Goal: Information Seeking & Learning: Compare options

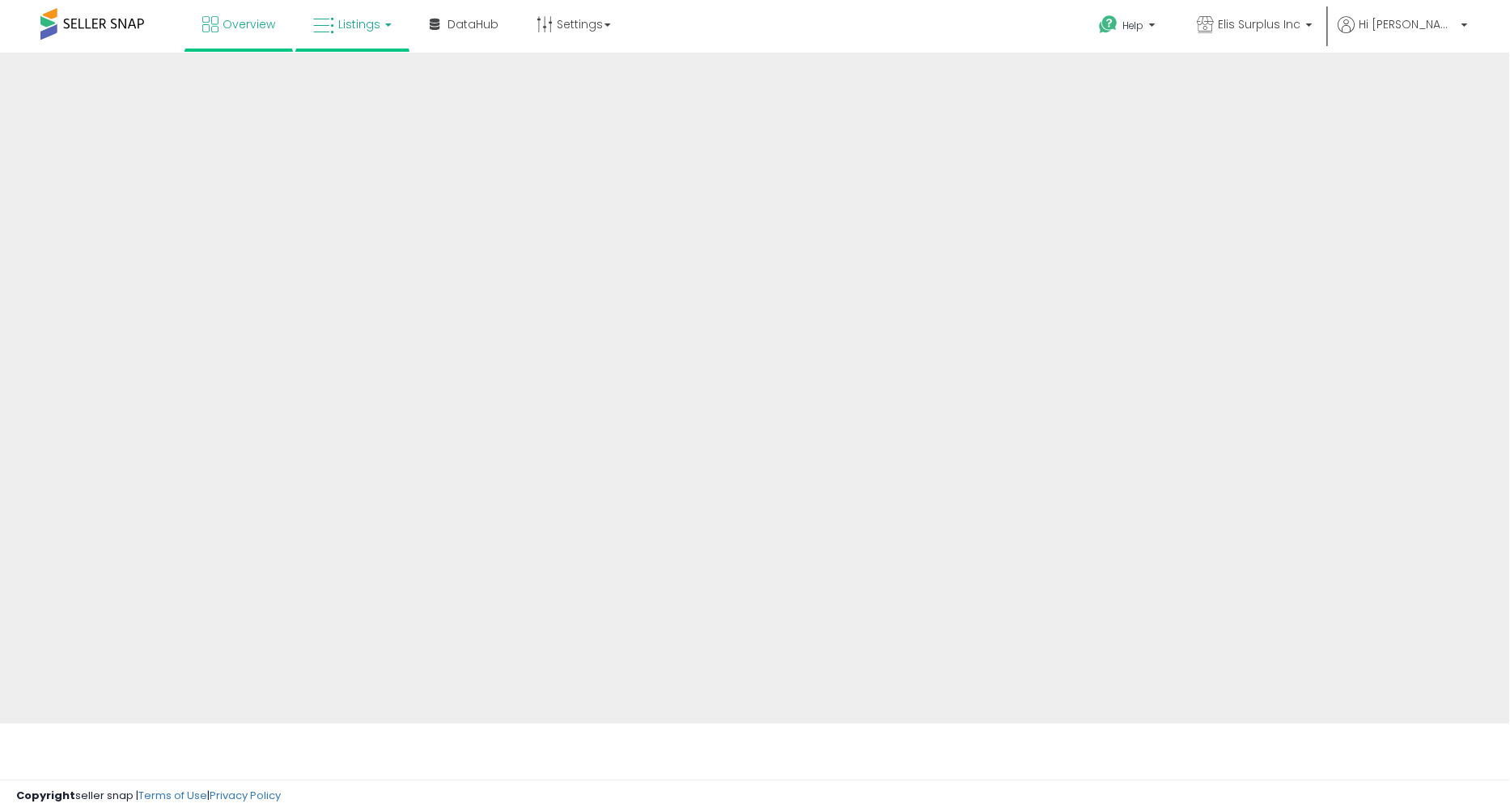
click at [353, 28] on span "Listings" at bounding box center [360, 24] width 42 height 16
click at [371, 28] on span "Listings" at bounding box center [360, 24] width 42 height 16
click at [335, 28] on link "Listings" at bounding box center [352, 24] width 102 height 48
click at [353, 25] on span "Listings" at bounding box center [360, 24] width 42 height 16
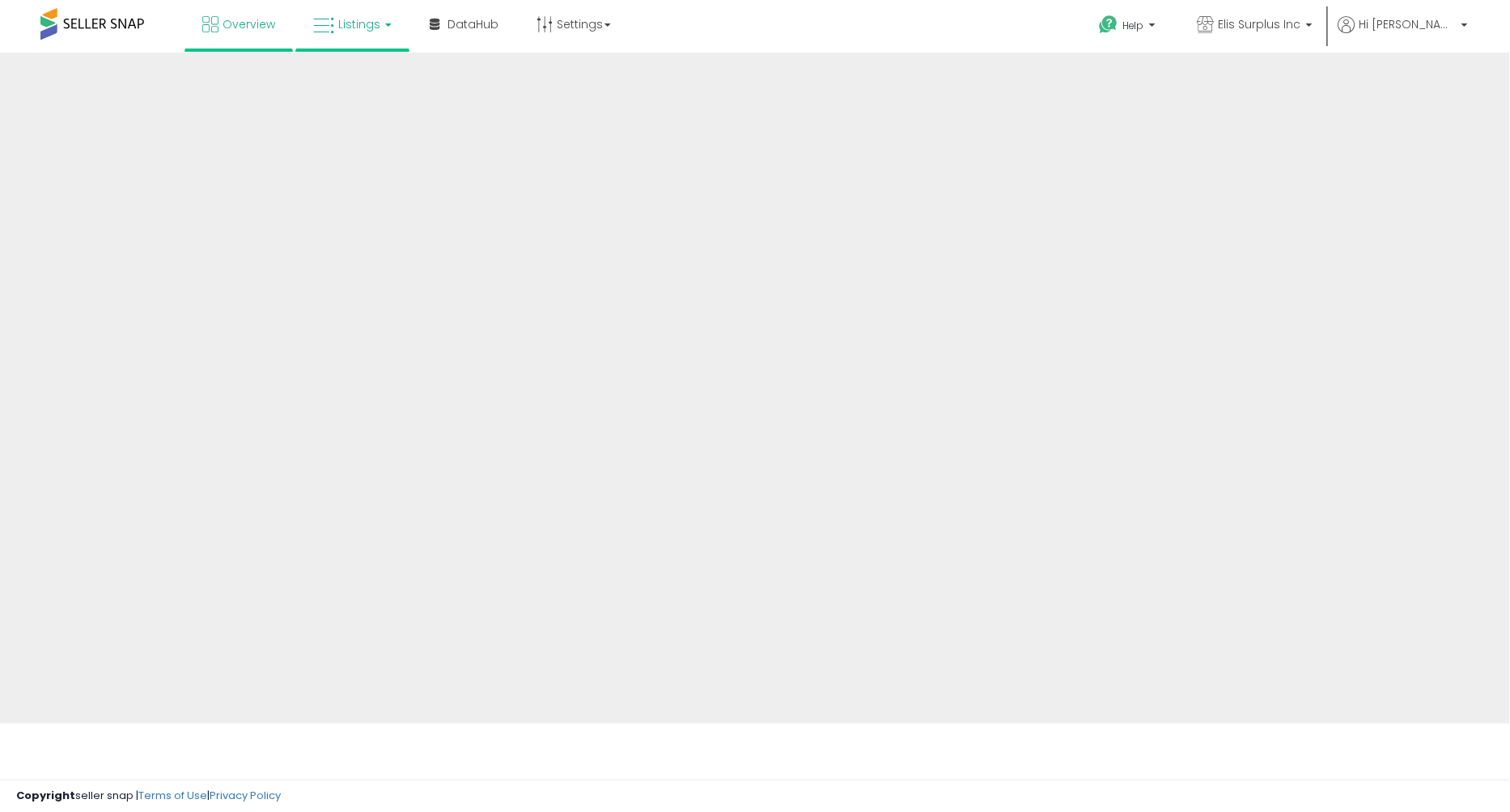
click at [371, 28] on span "Listings" at bounding box center [360, 24] width 42 height 16
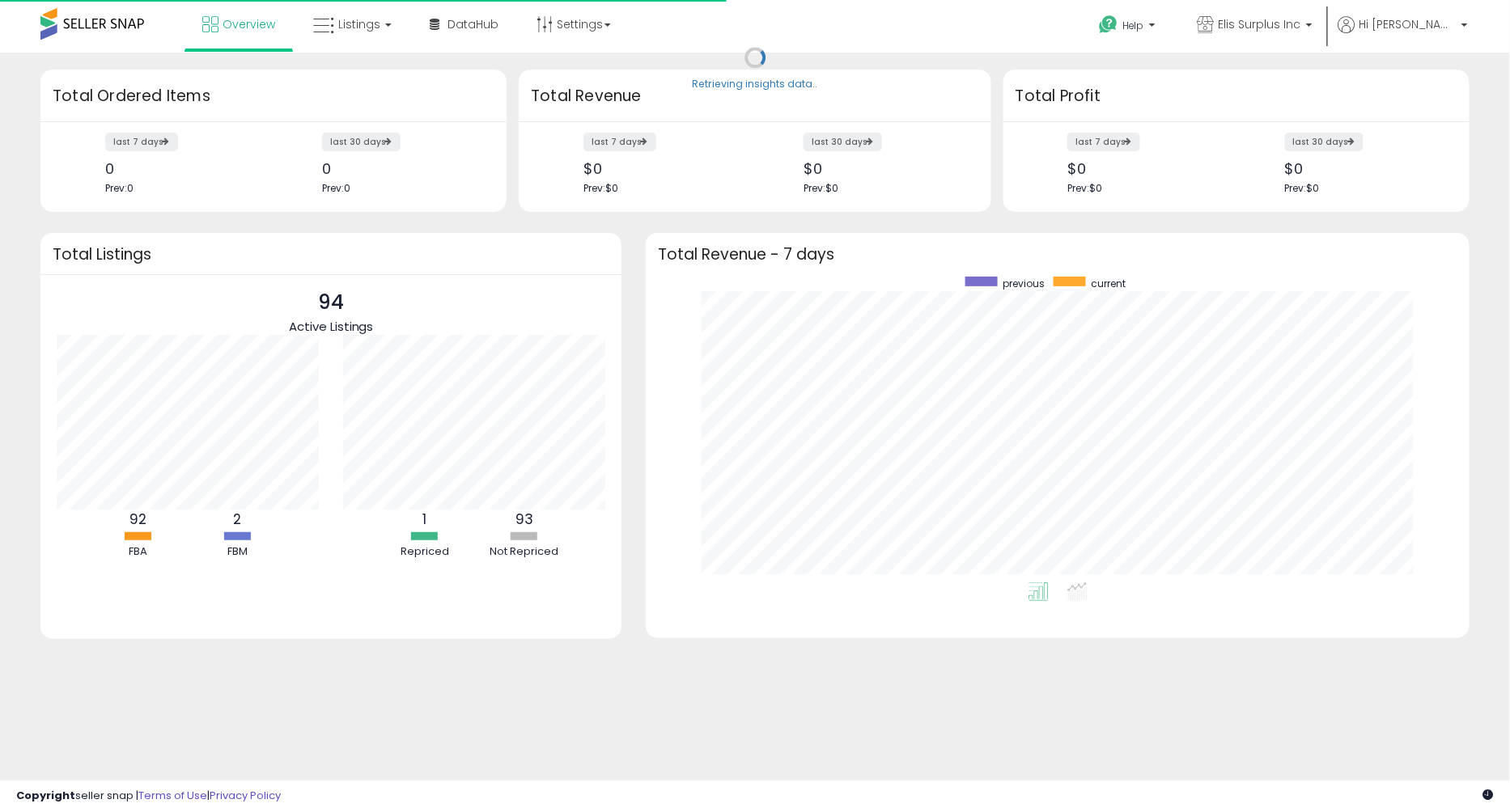
scroll to position [306, 791]
click at [371, 28] on span "Listings" at bounding box center [360, 24] width 42 height 16
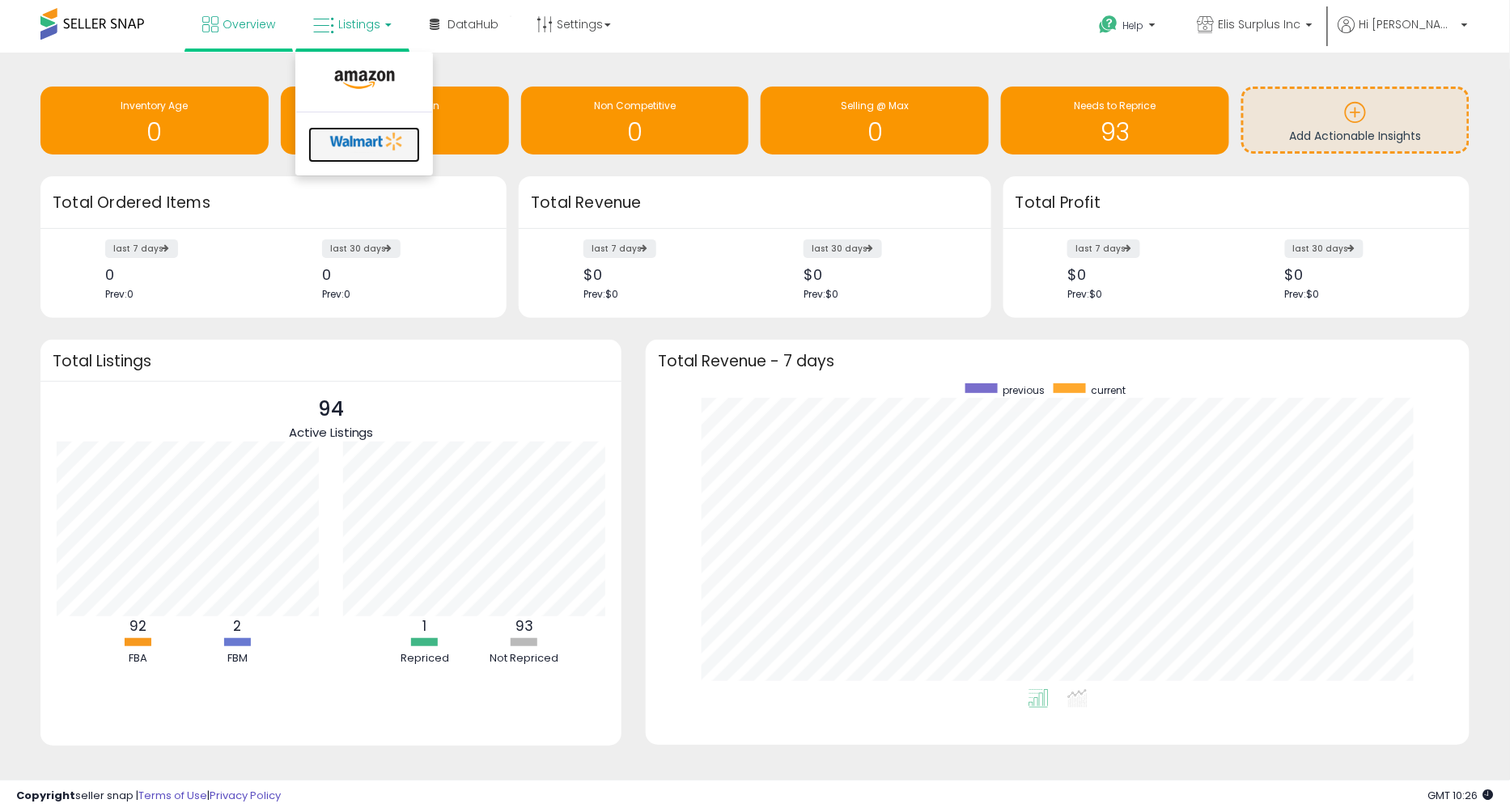
click at [346, 146] on icon at bounding box center [367, 141] width 85 height 25
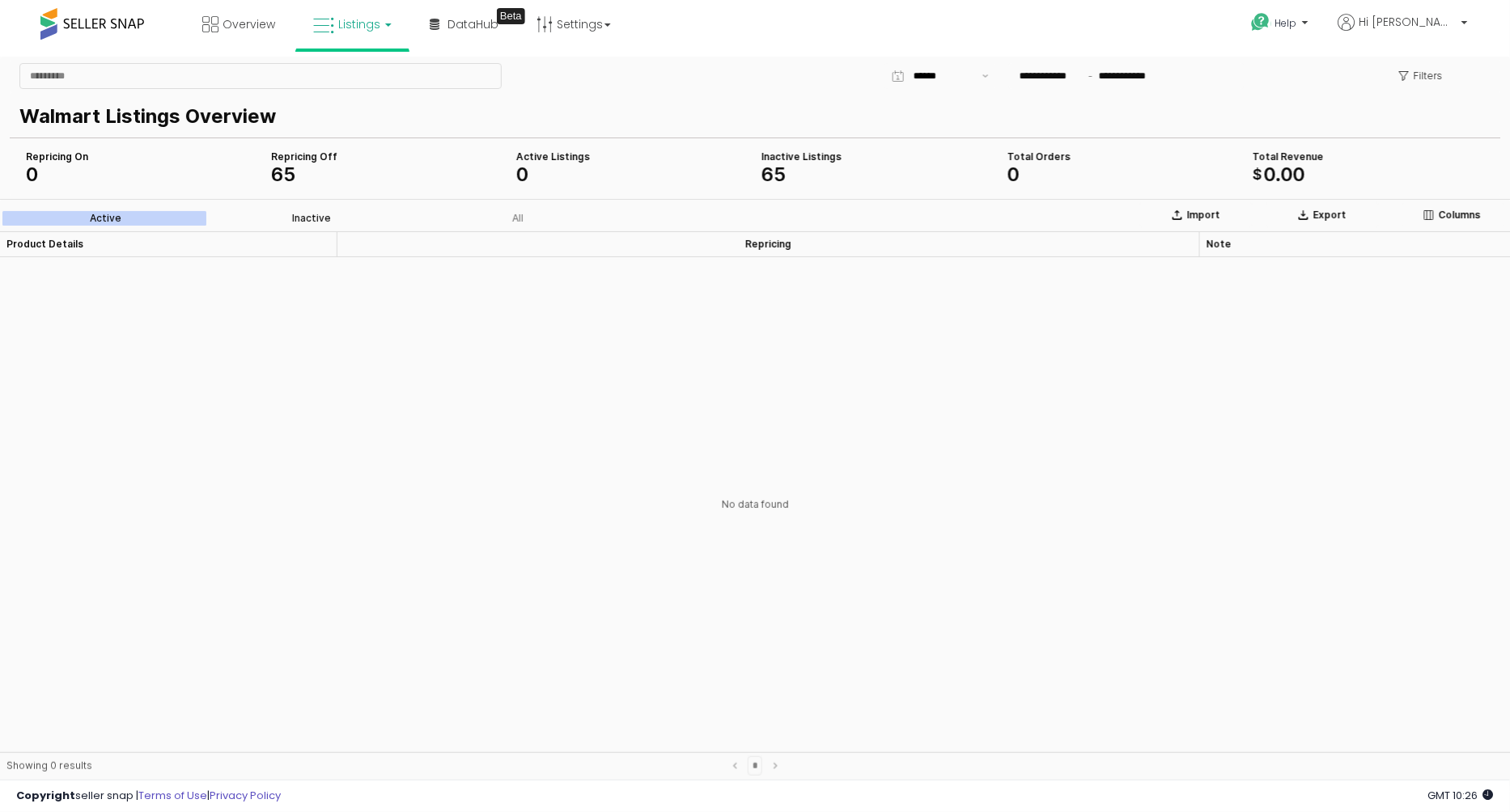
click at [327, 217] on div "Inactive" at bounding box center [311, 217] width 39 height 11
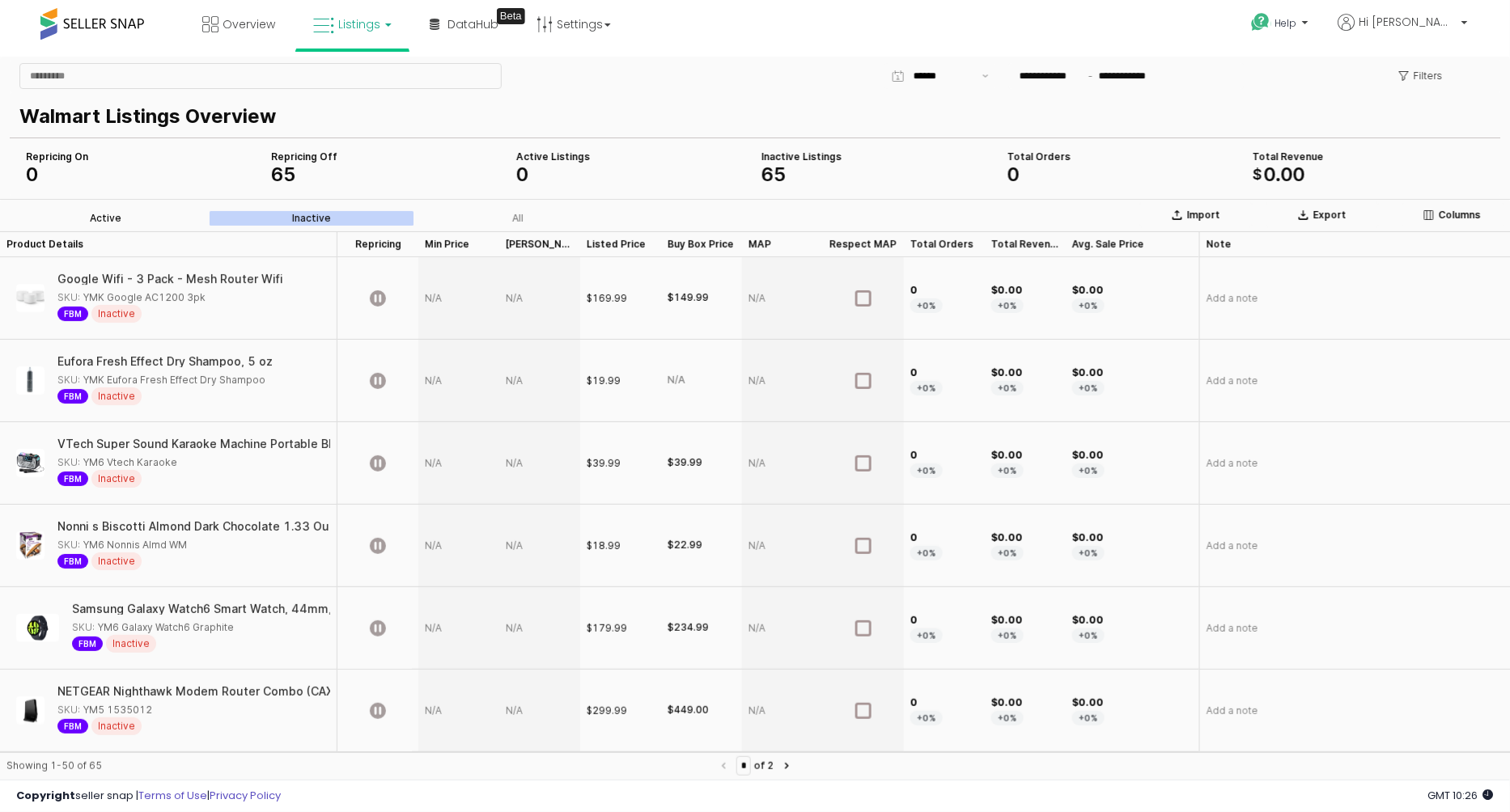
click at [105, 213] on div "Active" at bounding box center [105, 217] width 31 height 11
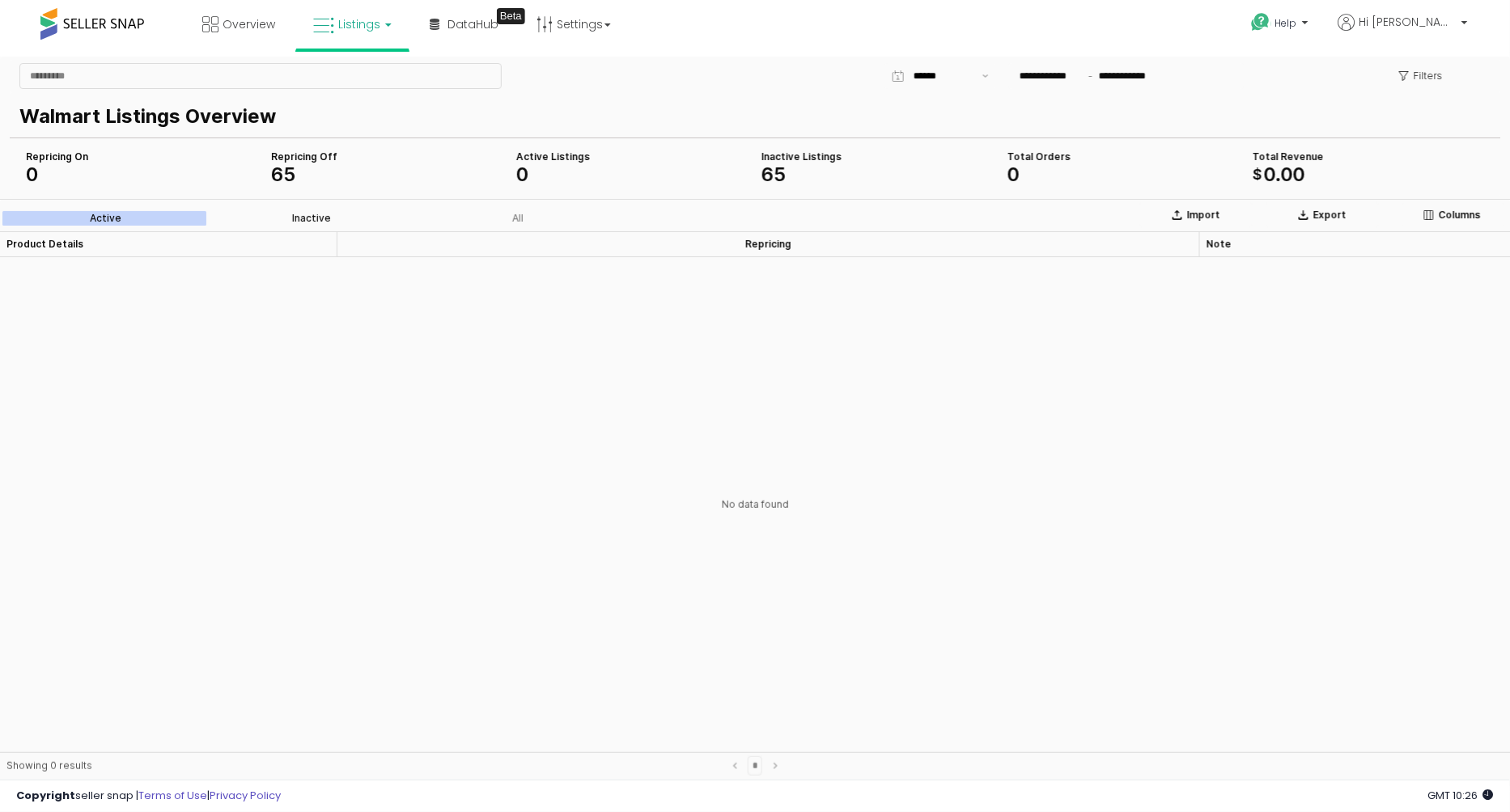
click at [304, 211] on label "Inactive" at bounding box center [312, 217] width 206 height 14
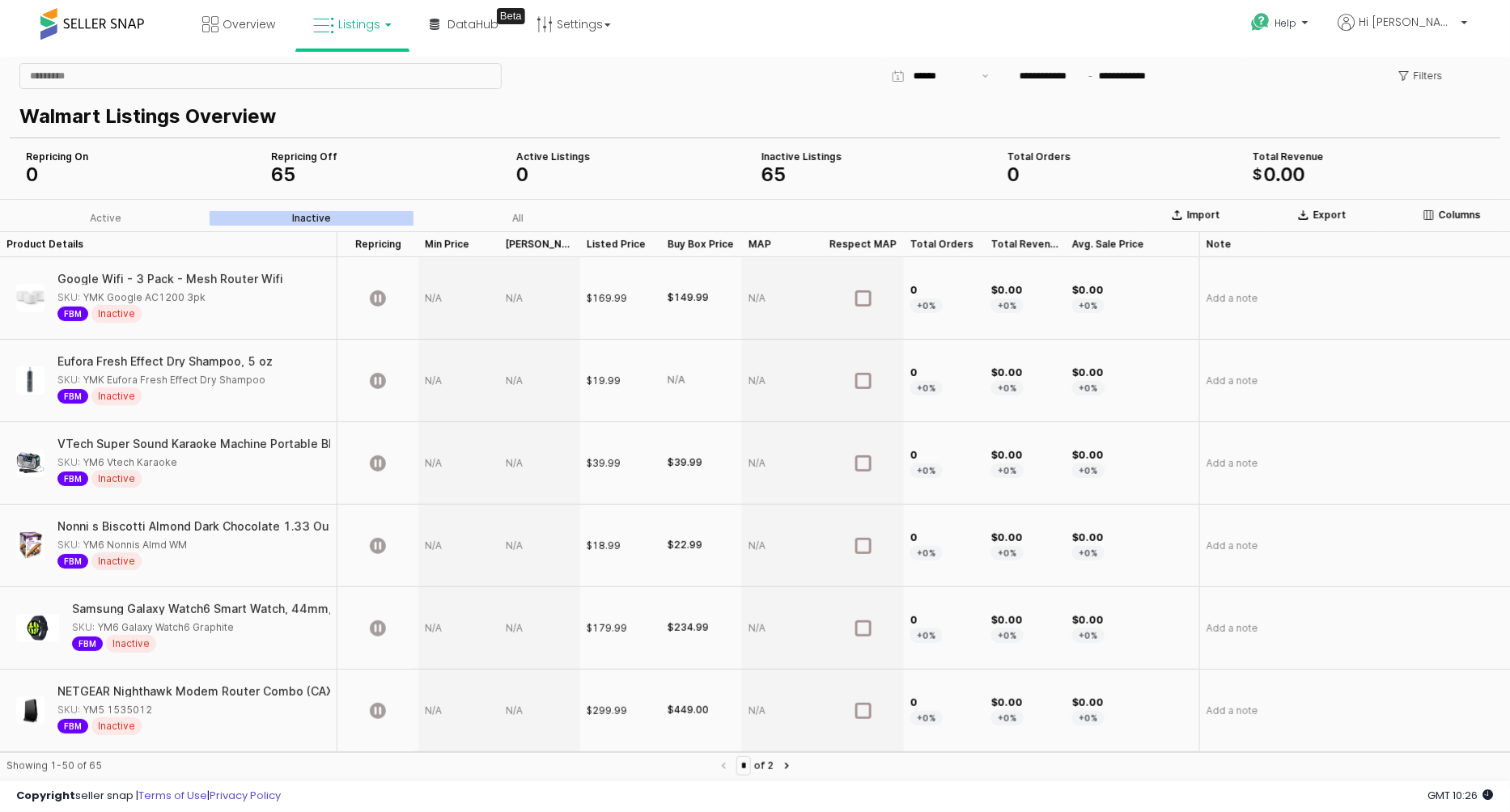
click at [58, 206] on div "Active Inactive All" at bounding box center [315, 217] width 629 height 26
click at [100, 211] on label "Active" at bounding box center [106, 217] width 206 height 14
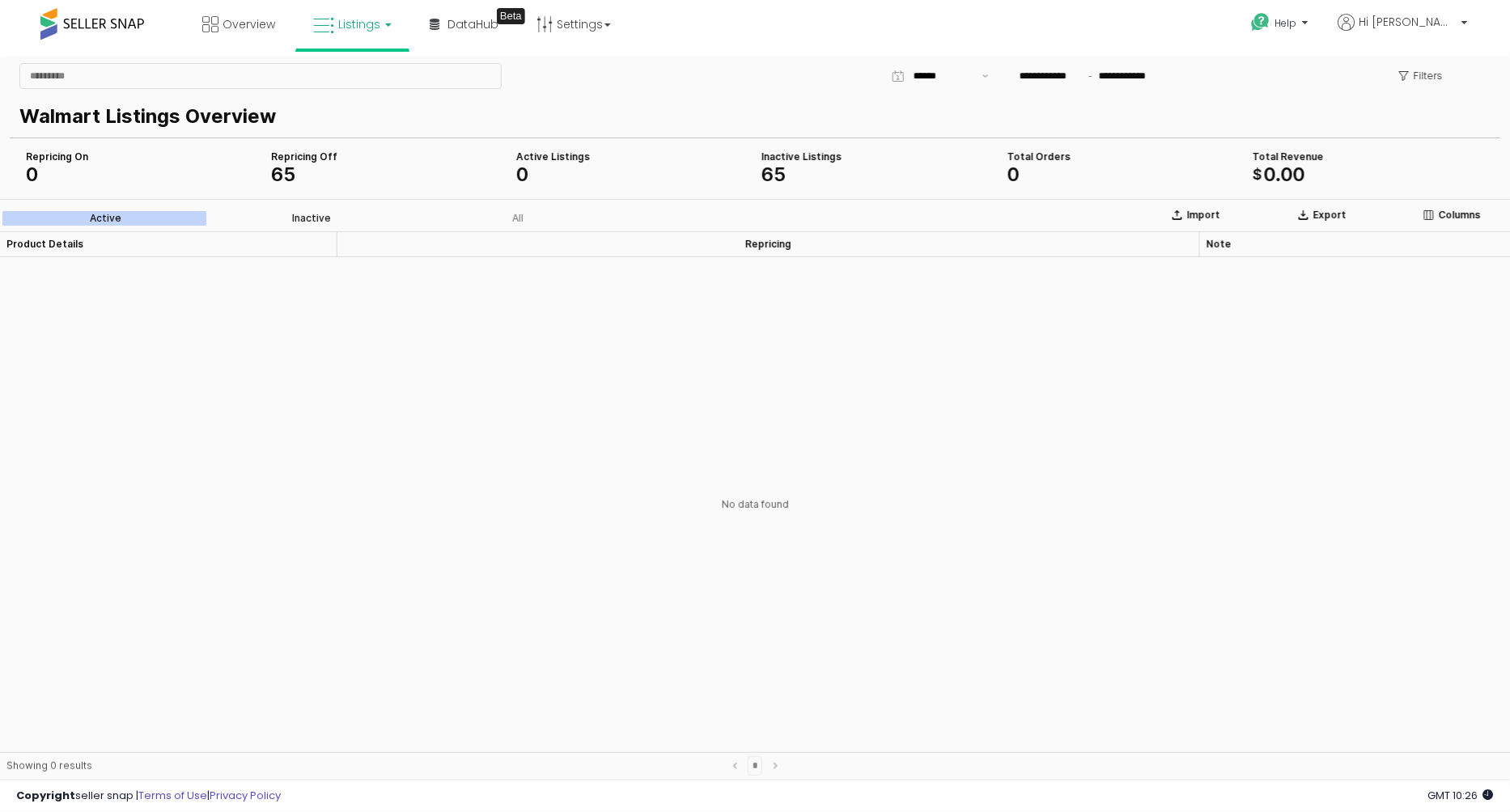
click at [289, 214] on label "Inactive" at bounding box center [312, 217] width 206 height 14
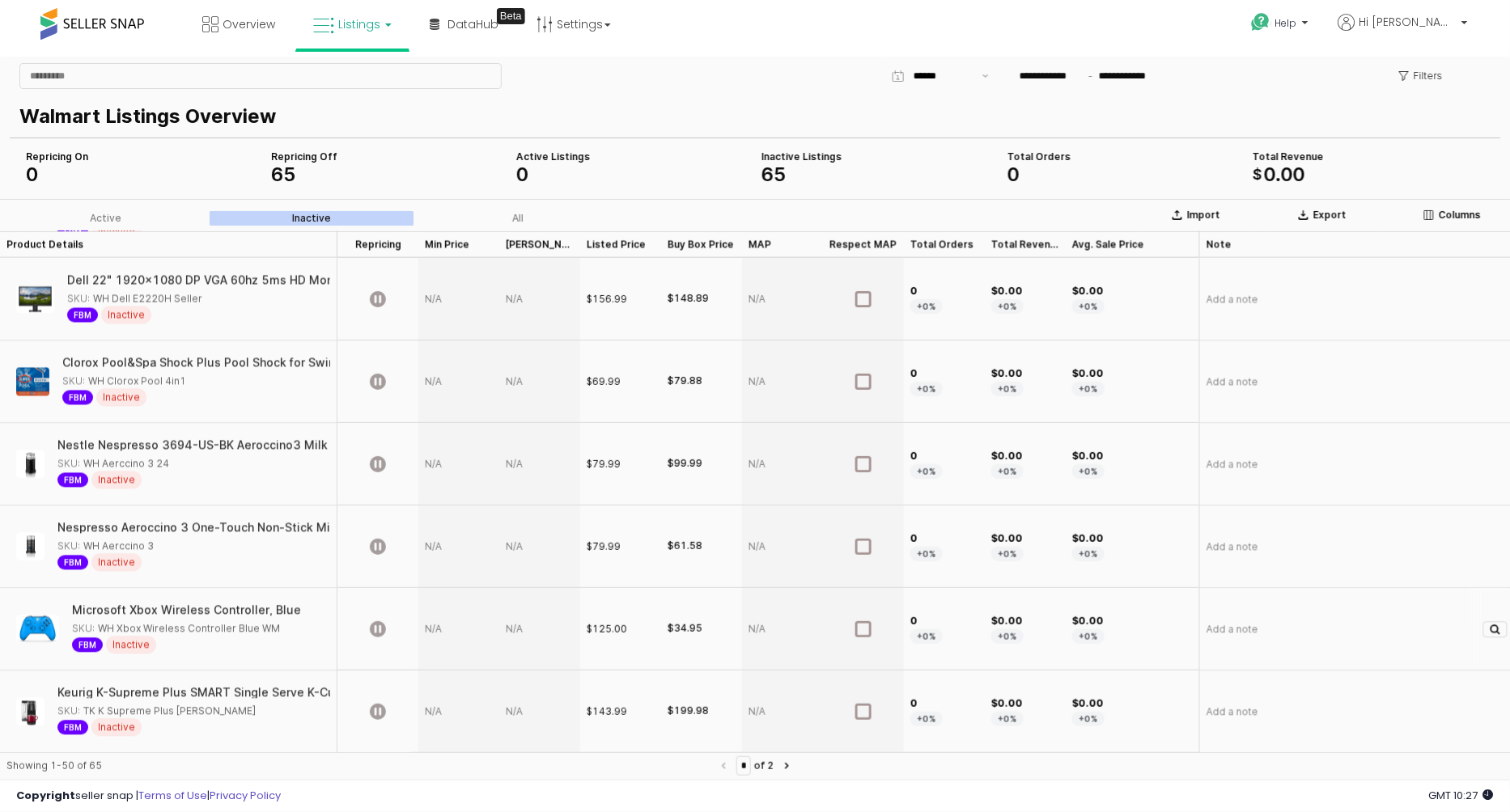
scroll to position [3627, 0]
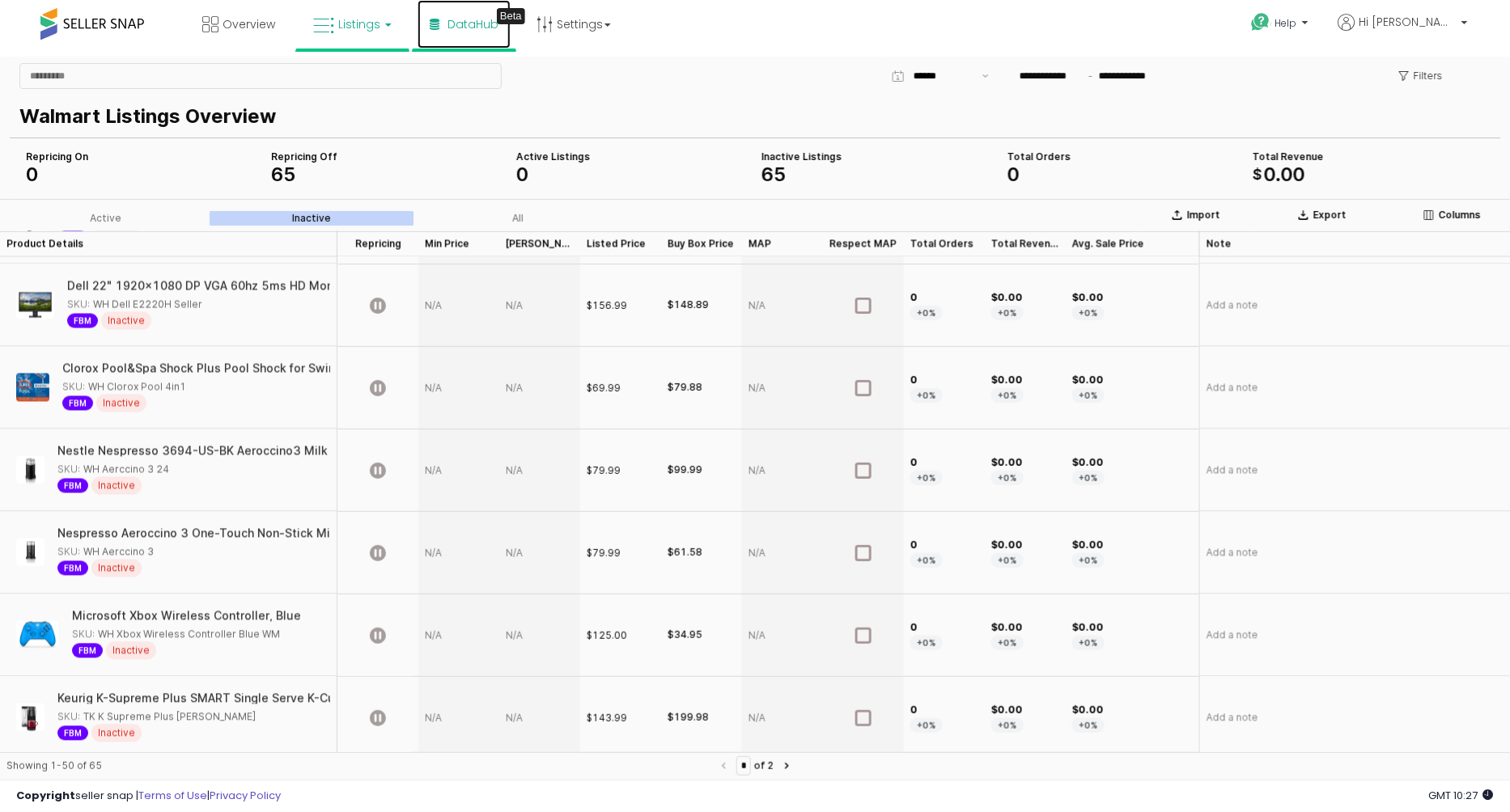
click at [476, 20] on span "DataHub" at bounding box center [473, 24] width 51 height 16
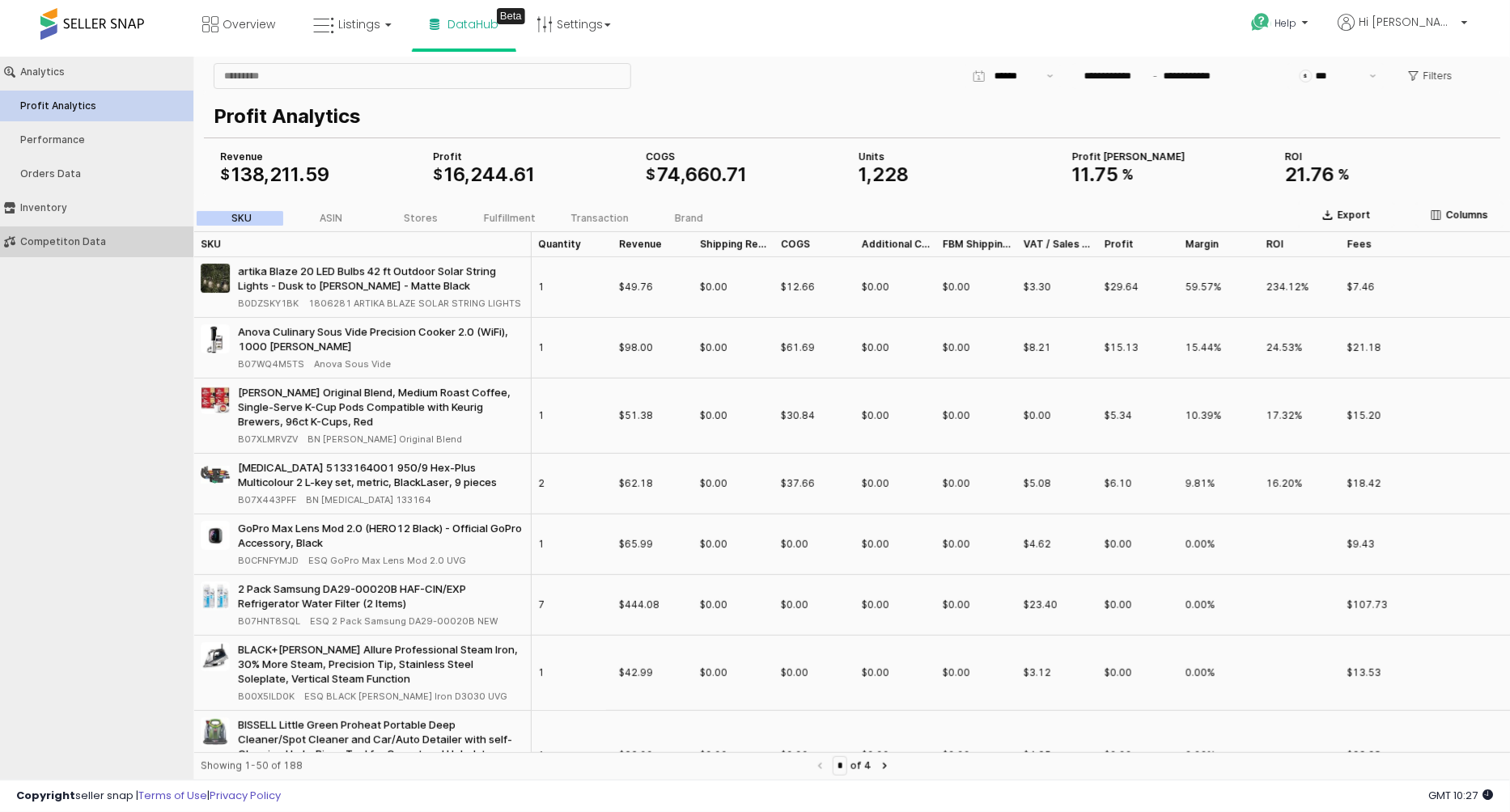
click at [84, 251] on button "Competiton Data" at bounding box center [96, 241] width 205 height 30
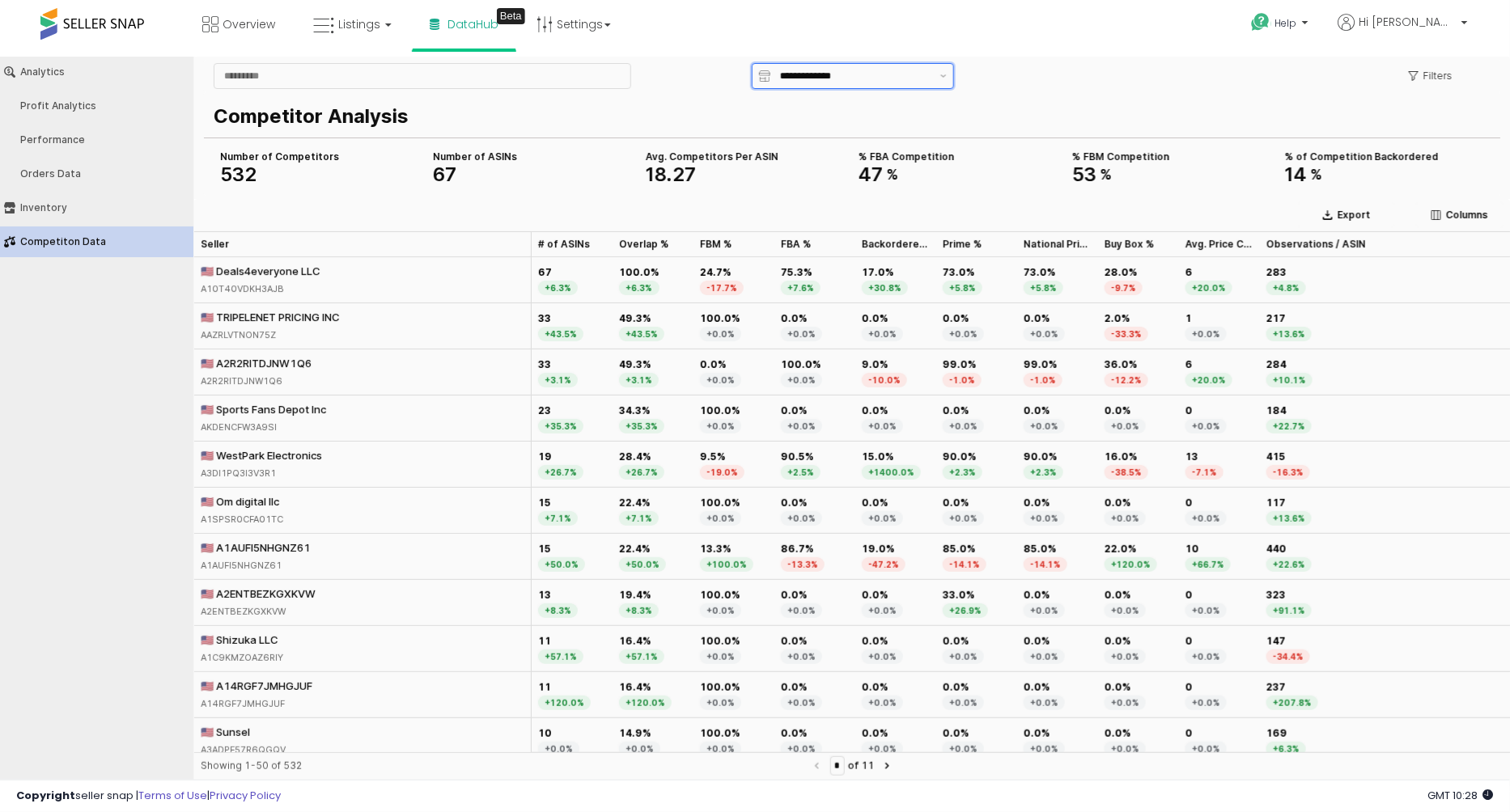
click at [880, 71] on input "**********" at bounding box center [855, 74] width 151 height 16
click at [827, 134] on div "eCloseouts" at bounding box center [848, 134] width 173 height 13
type input "**********"
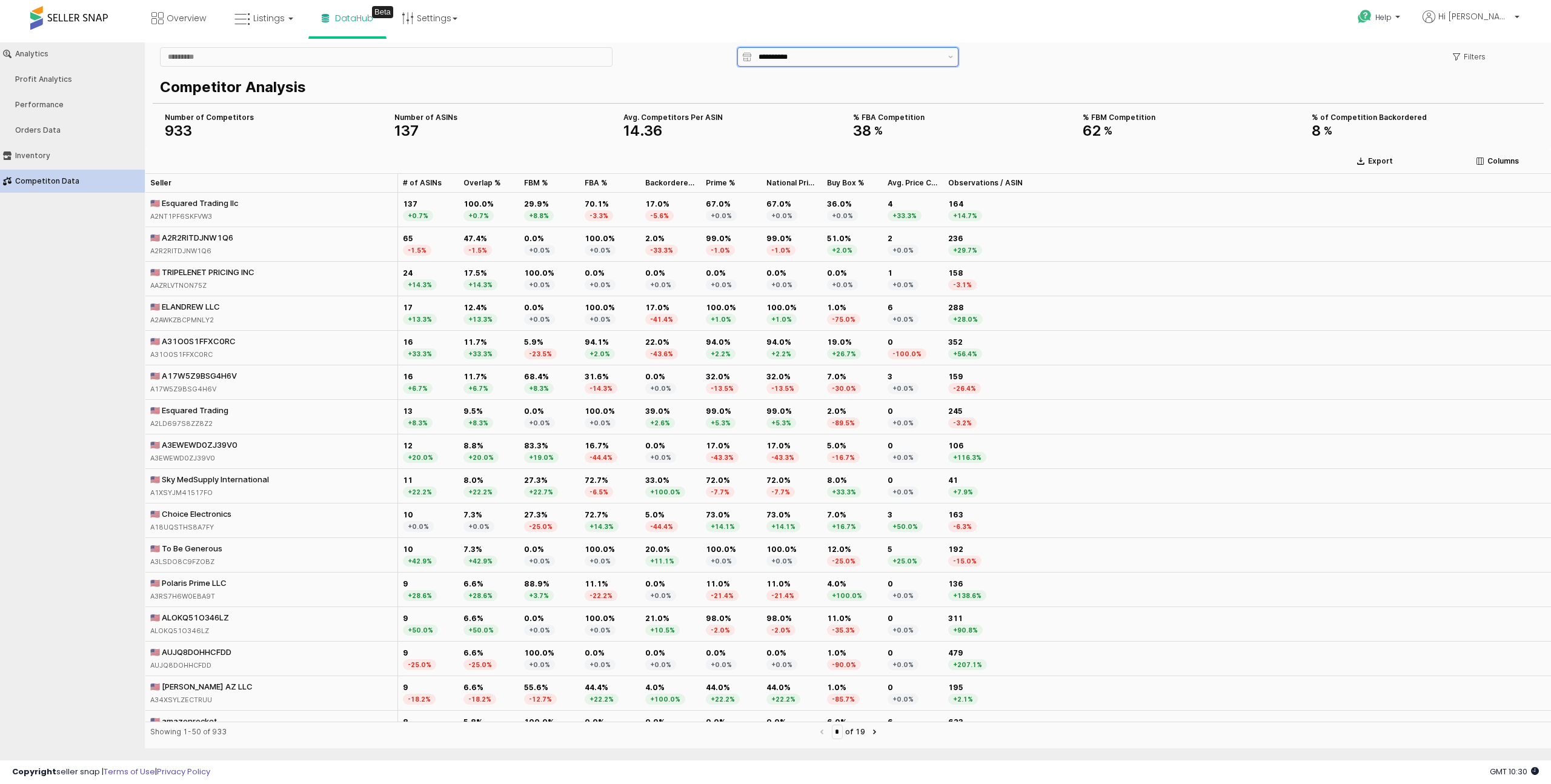
click at [826, 53] on input "**********" at bounding box center [850, 56] width 182 height 12
click at [1045, 32] on div "Help Contact Support Search Knowledge Hub Request a Feature Hi [PERSON_NAME]" at bounding box center [1276, 25] width 514 height 51
click at [854, 63] on div "**********" at bounding box center [847, 57] width 192 height 18
click at [868, 11] on div "Overview Listings DataHub Beta" at bounding box center [505, 25] width 1027 height 51
click at [783, 55] on input "**********" at bounding box center [850, 56] width 182 height 12
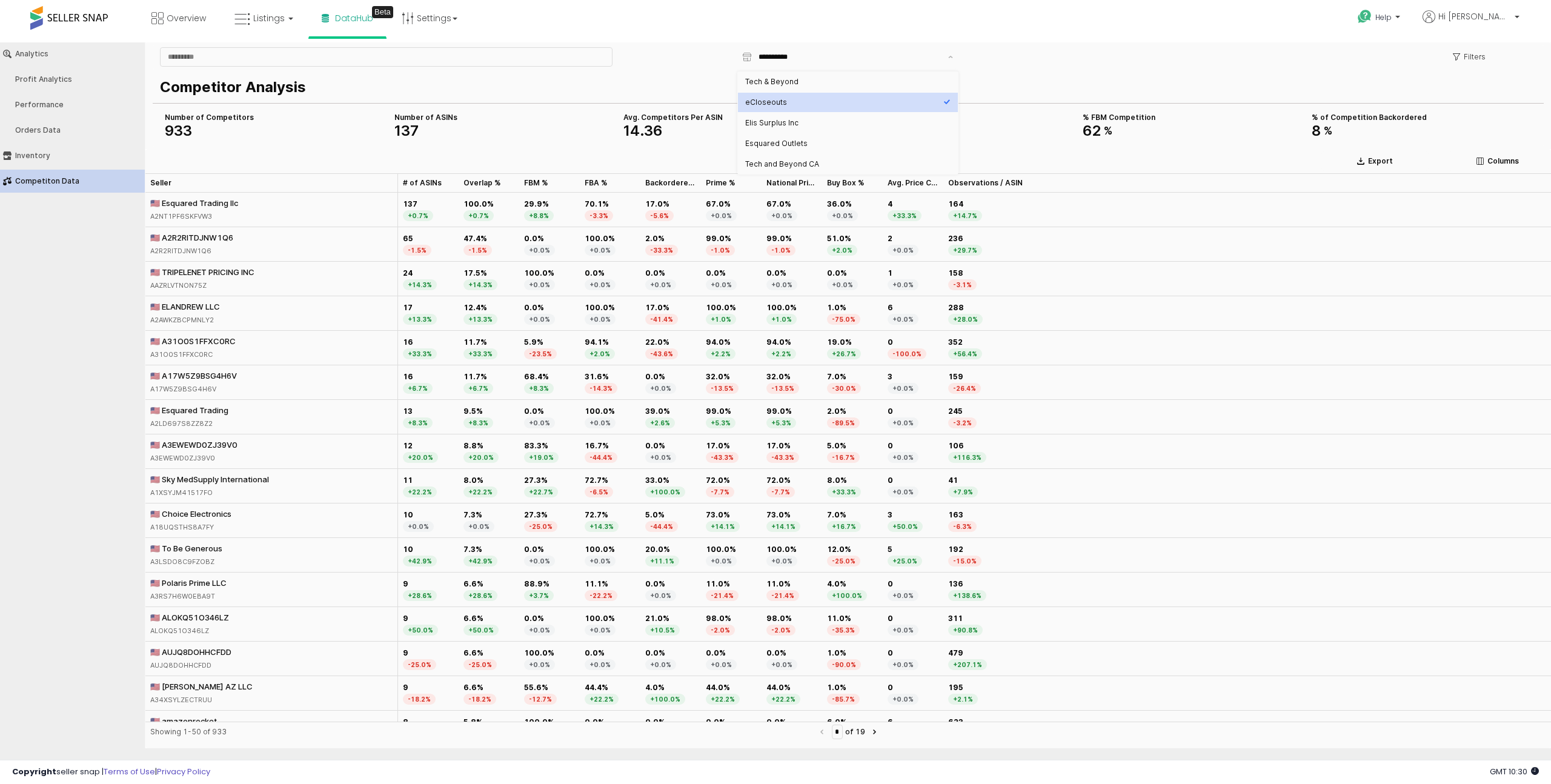
click at [678, 92] on p "Competitor Analysis" at bounding box center [846, 87] width 1372 height 22
click at [265, 272] on div "🇺🇸 TRIPELENET PRICING INC AAZRLVTNON75Z" at bounding box center [272, 279] width 253 height 35
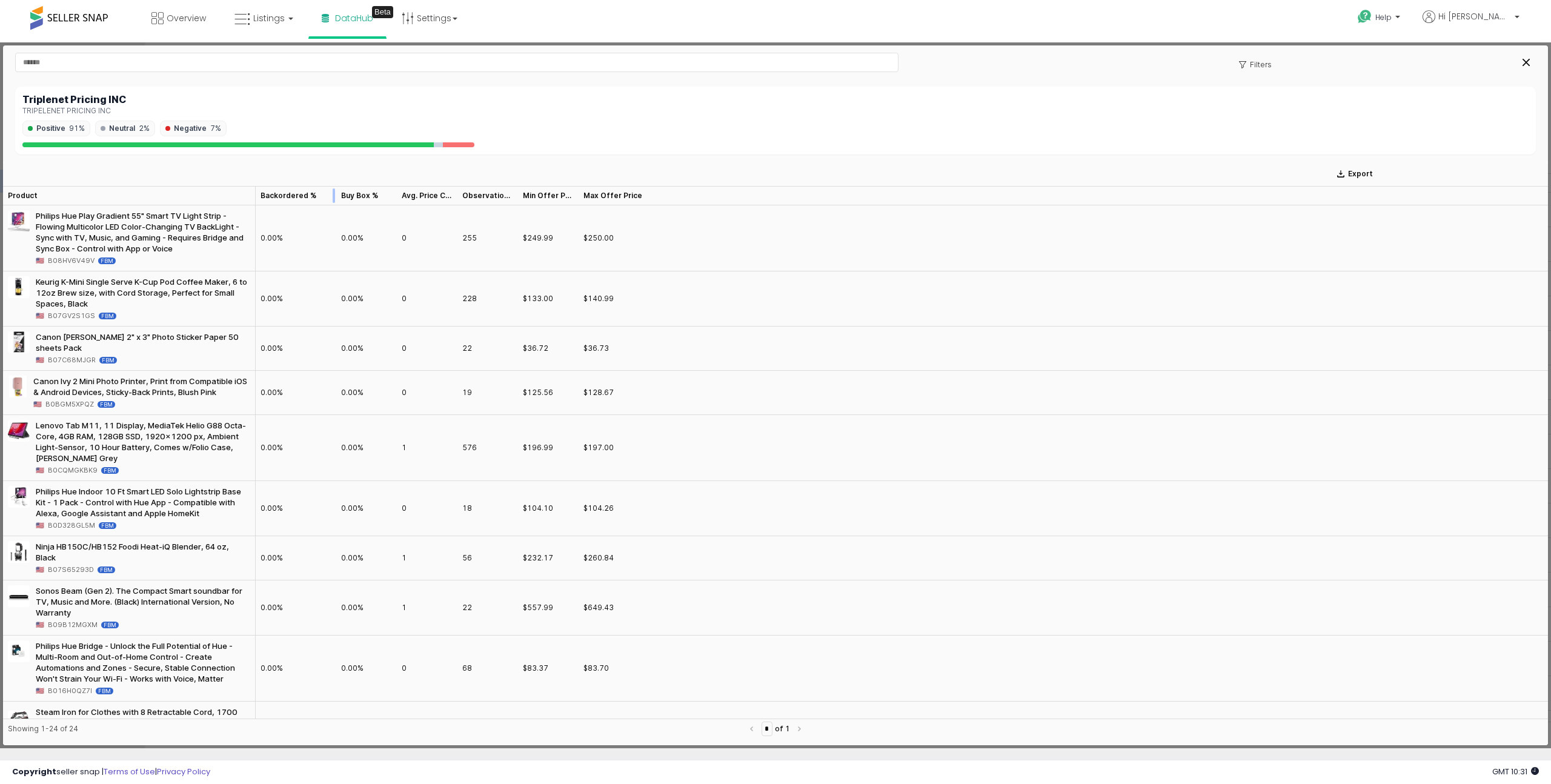
drag, startPoint x: 315, startPoint y: 197, endPoint x: 335, endPoint y: 197, distance: 20.0
click at [336, 197] on div at bounding box center [336, 196] width 0 height 20
drag, startPoint x: 457, startPoint y: 191, endPoint x: 501, endPoint y: 191, distance: 44.0
click at [502, 191] on div at bounding box center [502, 196] width 0 height 20
drag, startPoint x: 501, startPoint y: 191, endPoint x: 545, endPoint y: 191, distance: 44.0
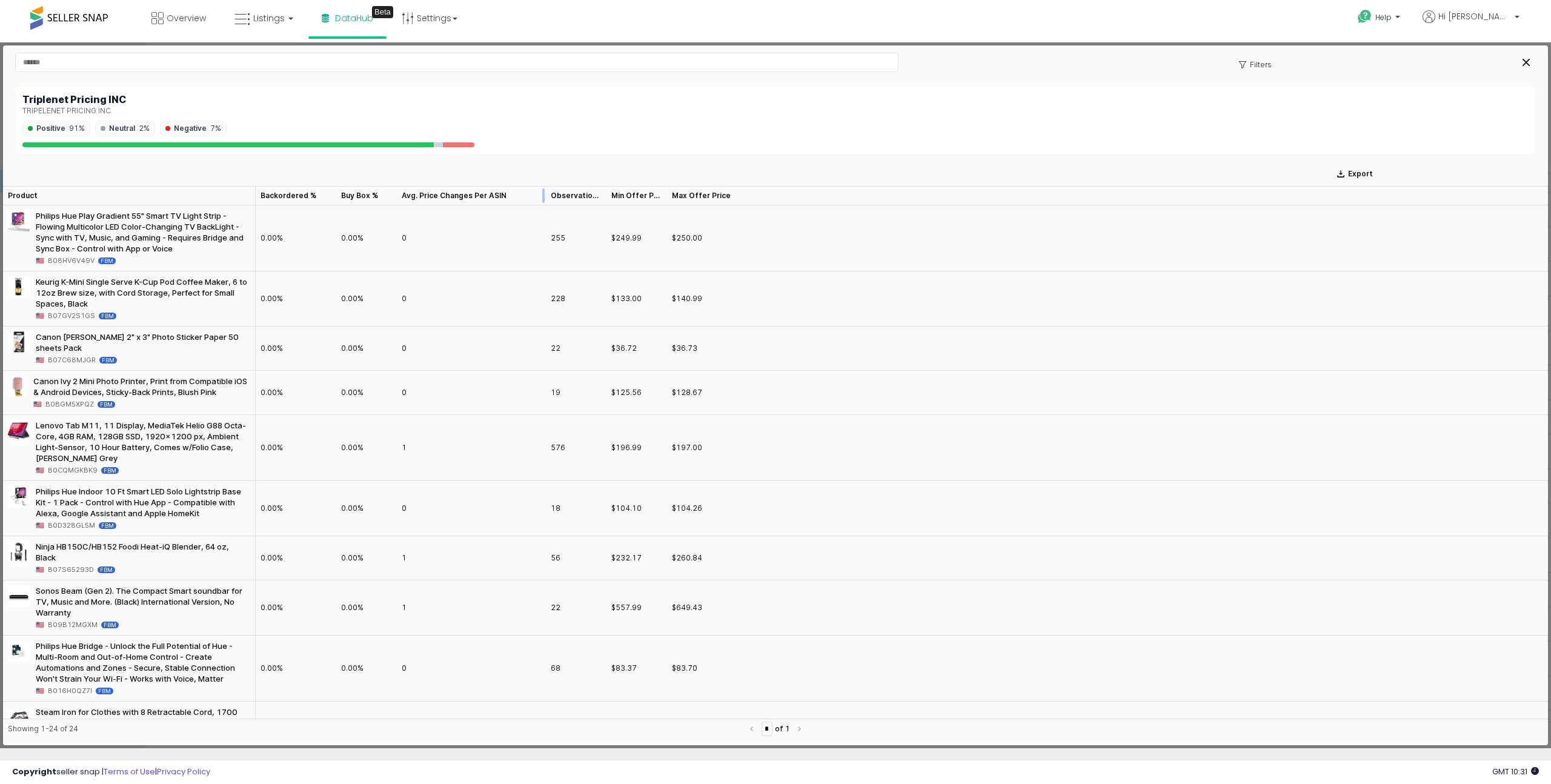
click at [546, 191] on div at bounding box center [546, 196] width 0 height 20
drag, startPoint x: 603, startPoint y: 189, endPoint x: 634, endPoint y: 194, distance: 31.4
click at [636, 194] on div at bounding box center [636, 196] width 0 height 20
drag, startPoint x: 699, startPoint y: 191, endPoint x: 735, endPoint y: 191, distance: 36.0
click at [734, 191] on div at bounding box center [734, 196] width 0 height 20
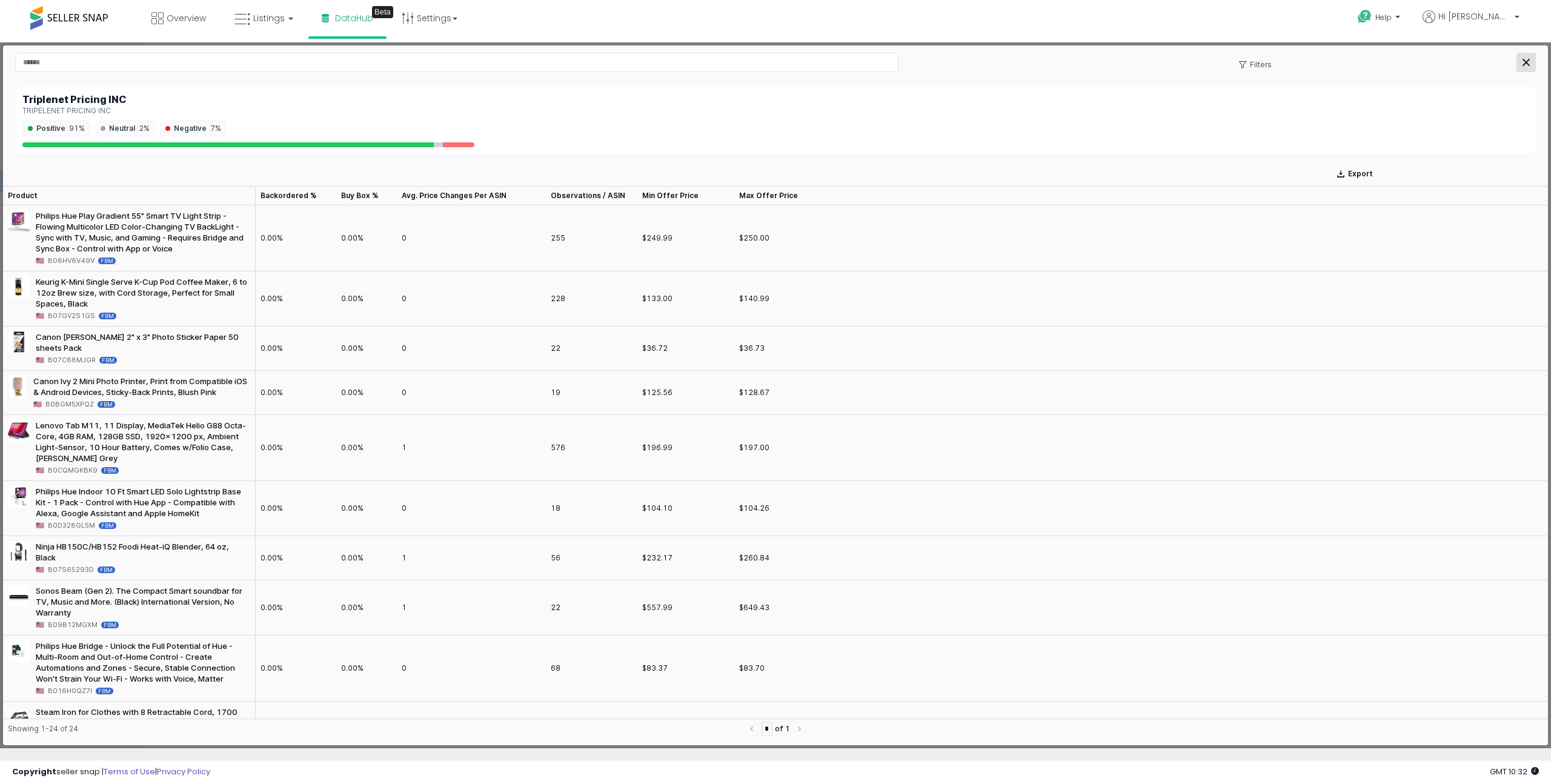
click at [1130, 64] on icon "Close" at bounding box center [1526, 62] width 7 height 7
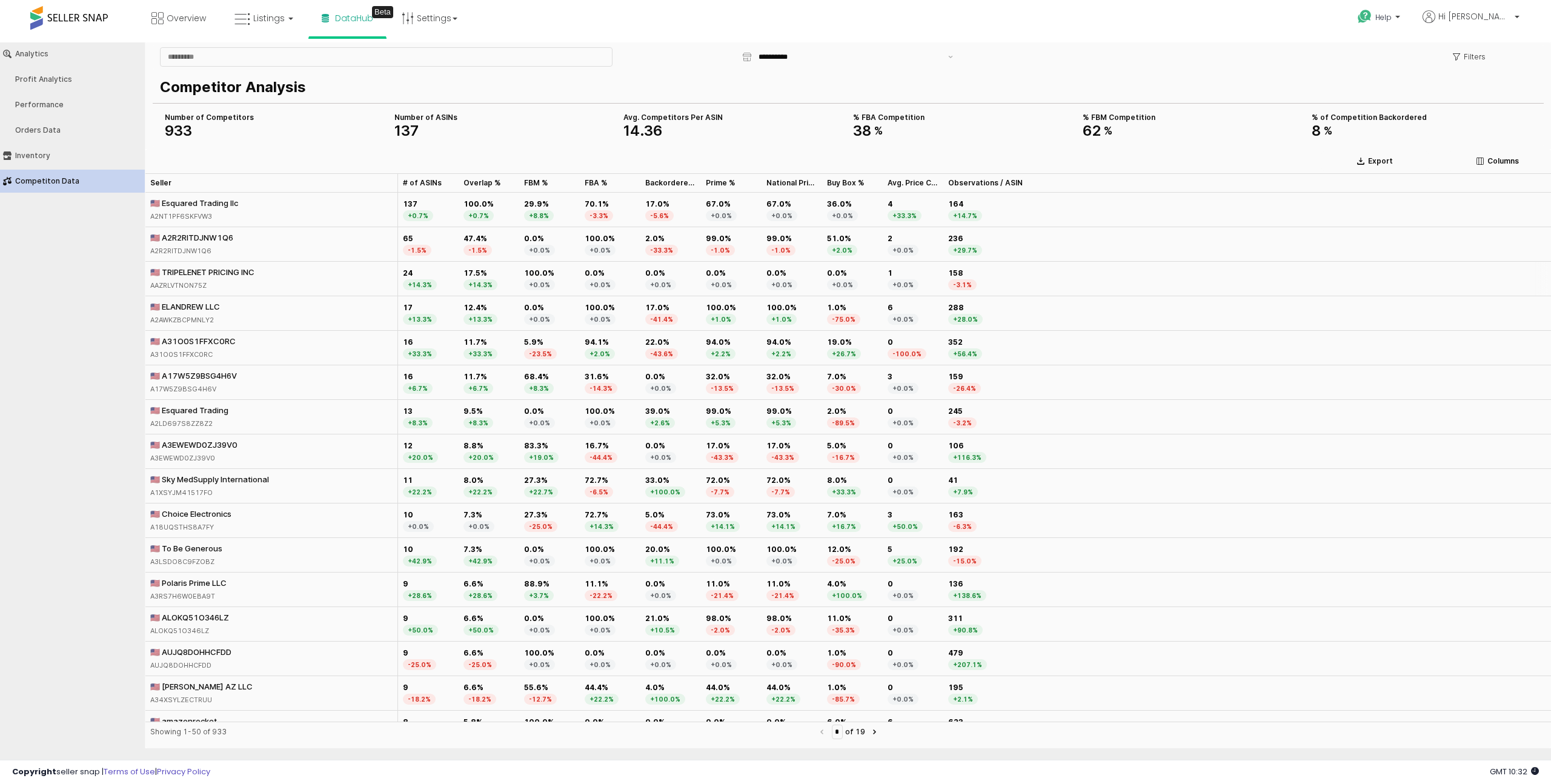
click at [300, 257] on div "🇺🇸 A2R2RITDJNW1Q6 A2R2RITDJNW1Q6" at bounding box center [272, 244] width 253 height 35
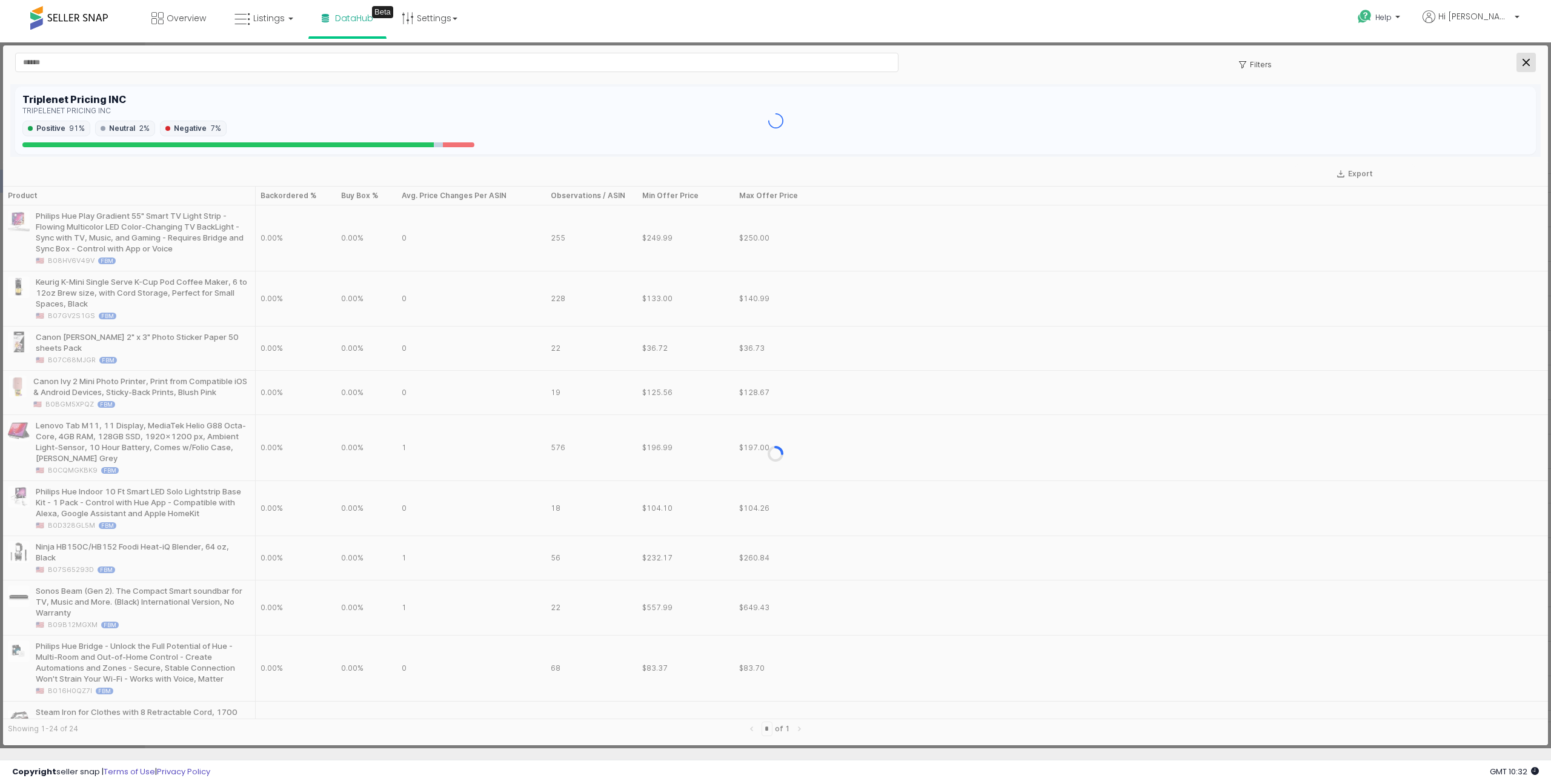
click at [1130, 62] on div "Close" at bounding box center [1526, 62] width 18 height 18
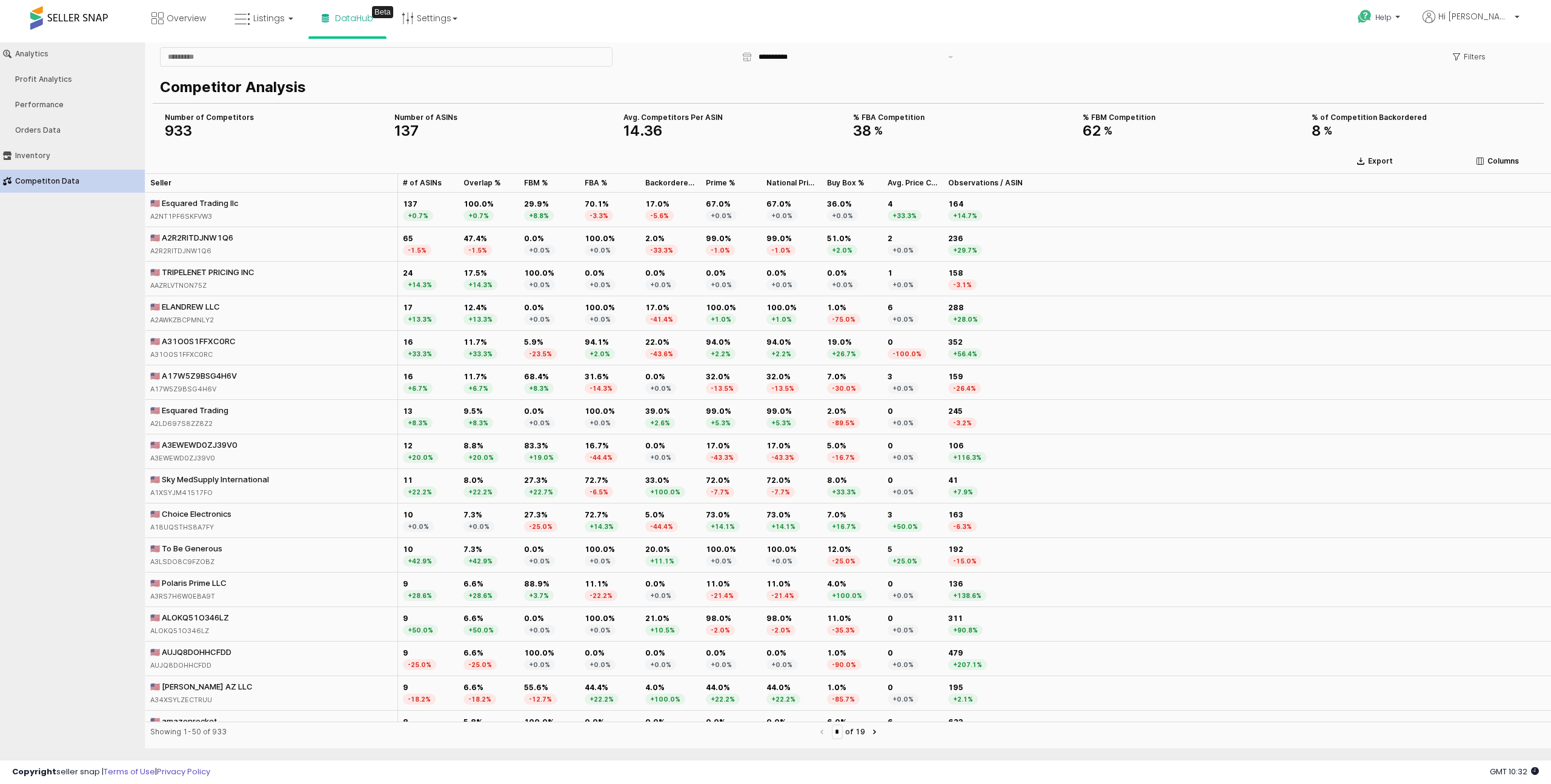
click at [251, 410] on div "🇺🇸 Esquared Trading A2LD697S8ZZ8Z2" at bounding box center [272, 417] width 253 height 35
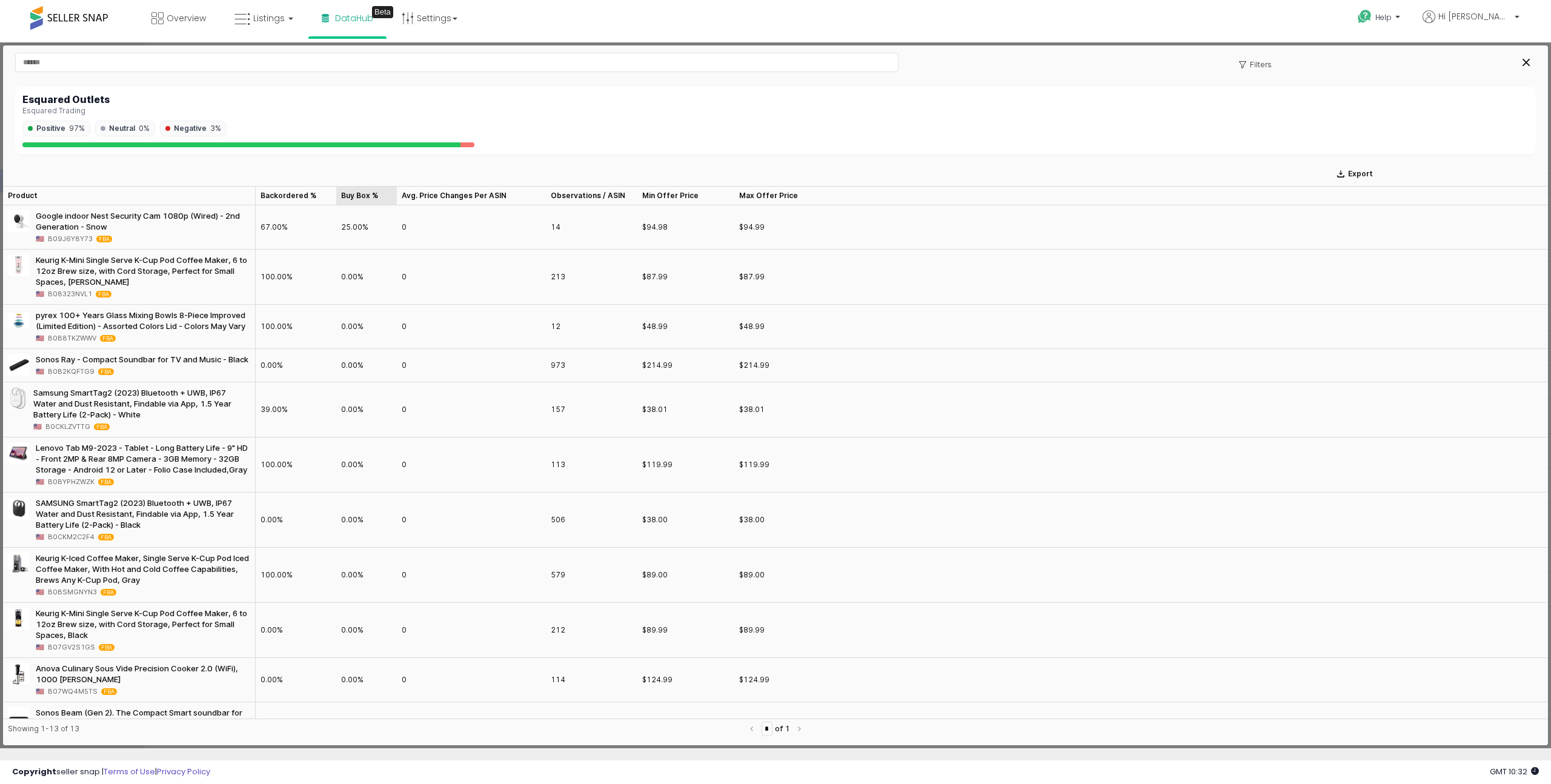
click at [367, 197] on div "Buy Box % Buy Box %" at bounding box center [367, 196] width 61 height 20
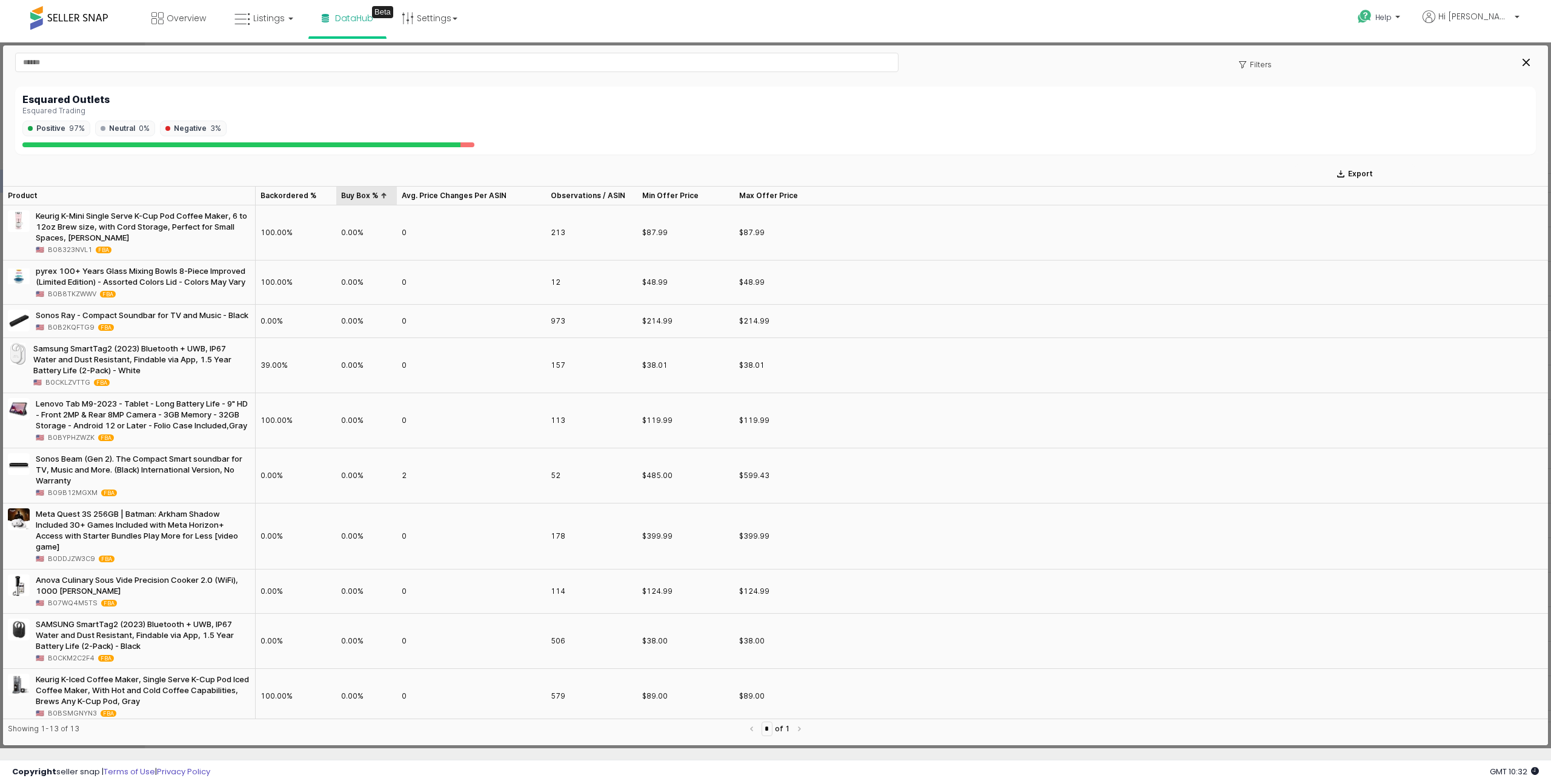
click at [367, 197] on div "Buy Box % Buy Box %" at bounding box center [367, 196] width 61 height 20
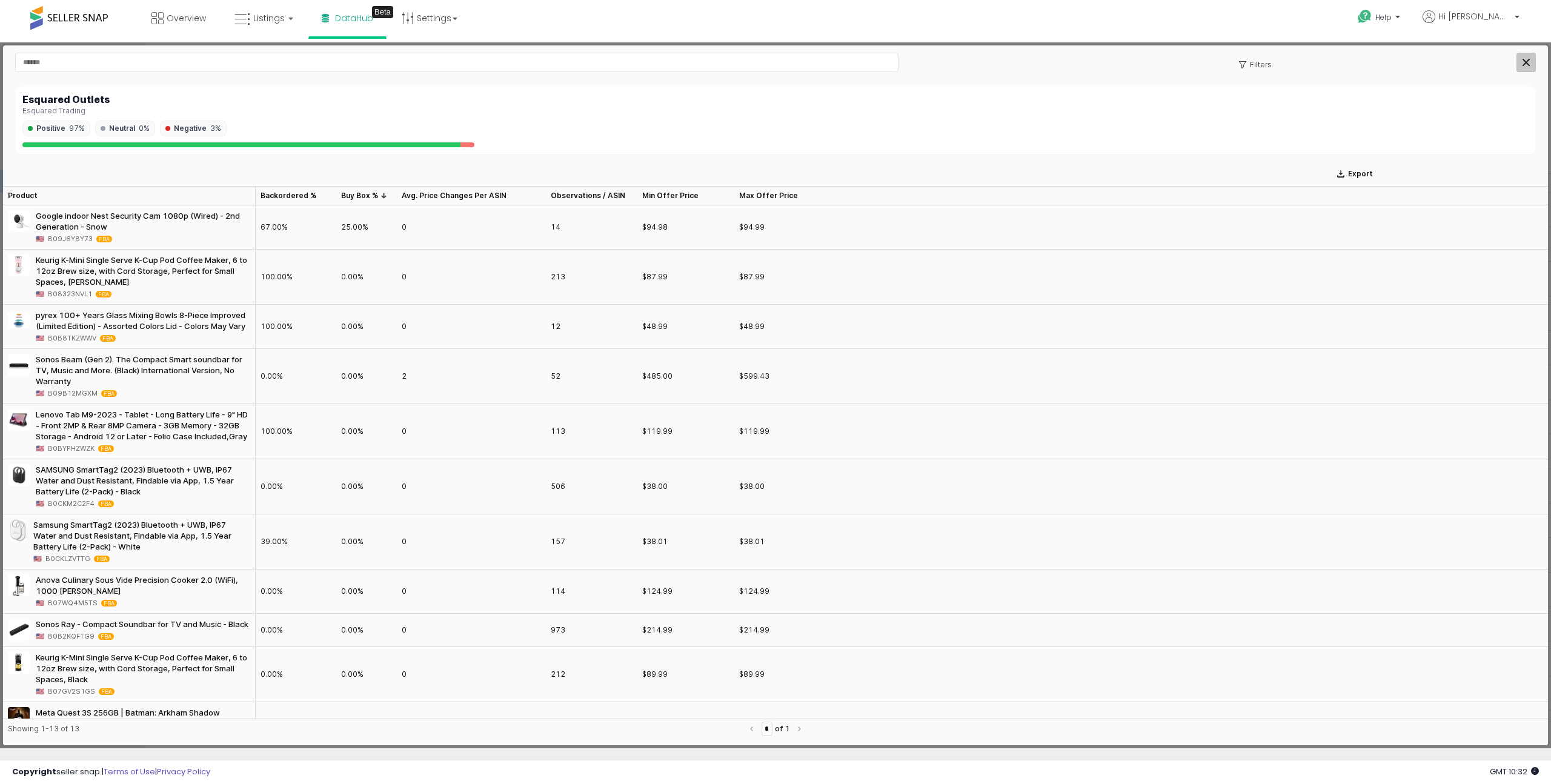
click at [1130, 59] on icon "Close" at bounding box center [1526, 62] width 7 height 7
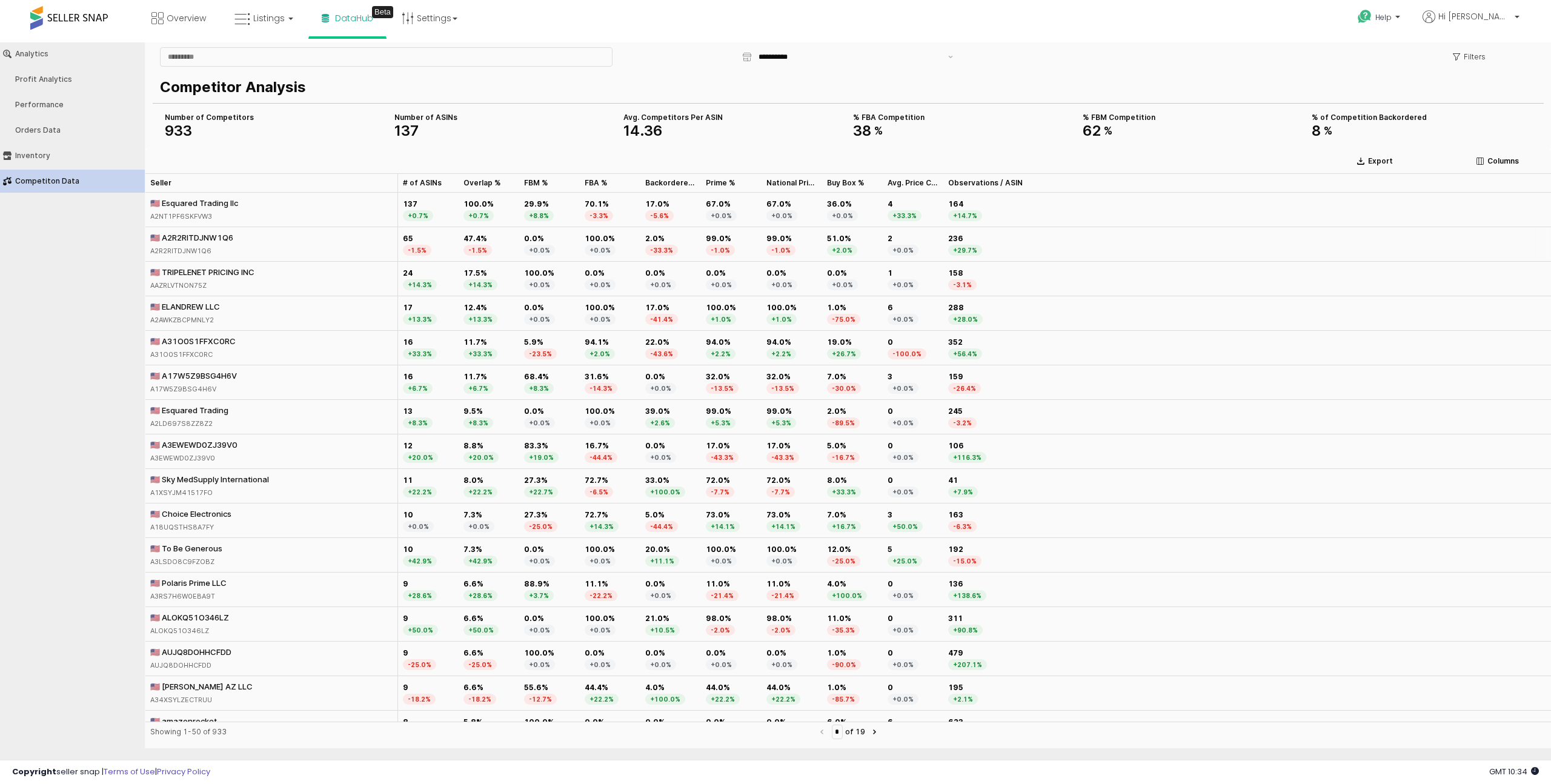
click at [253, 242] on div "🇺🇸 A2R2RITDJNW1Q6 A2R2RITDJNW1Q6" at bounding box center [272, 244] width 253 height 35
click at [231, 237] on div "🇺🇸 A2R2RITDJNW1Q6" at bounding box center [191, 237] width 83 height 11
click at [206, 269] on div "🇺🇸 TRIPELENET PRICING INC" at bounding box center [202, 272] width 104 height 11
click at [218, 235] on div "🇺🇸 A2R2RITDJNW1Q6" at bounding box center [191, 237] width 83 height 11
click at [217, 271] on div "🇺🇸 TRIPELENET PRICING INC" at bounding box center [202, 272] width 104 height 11
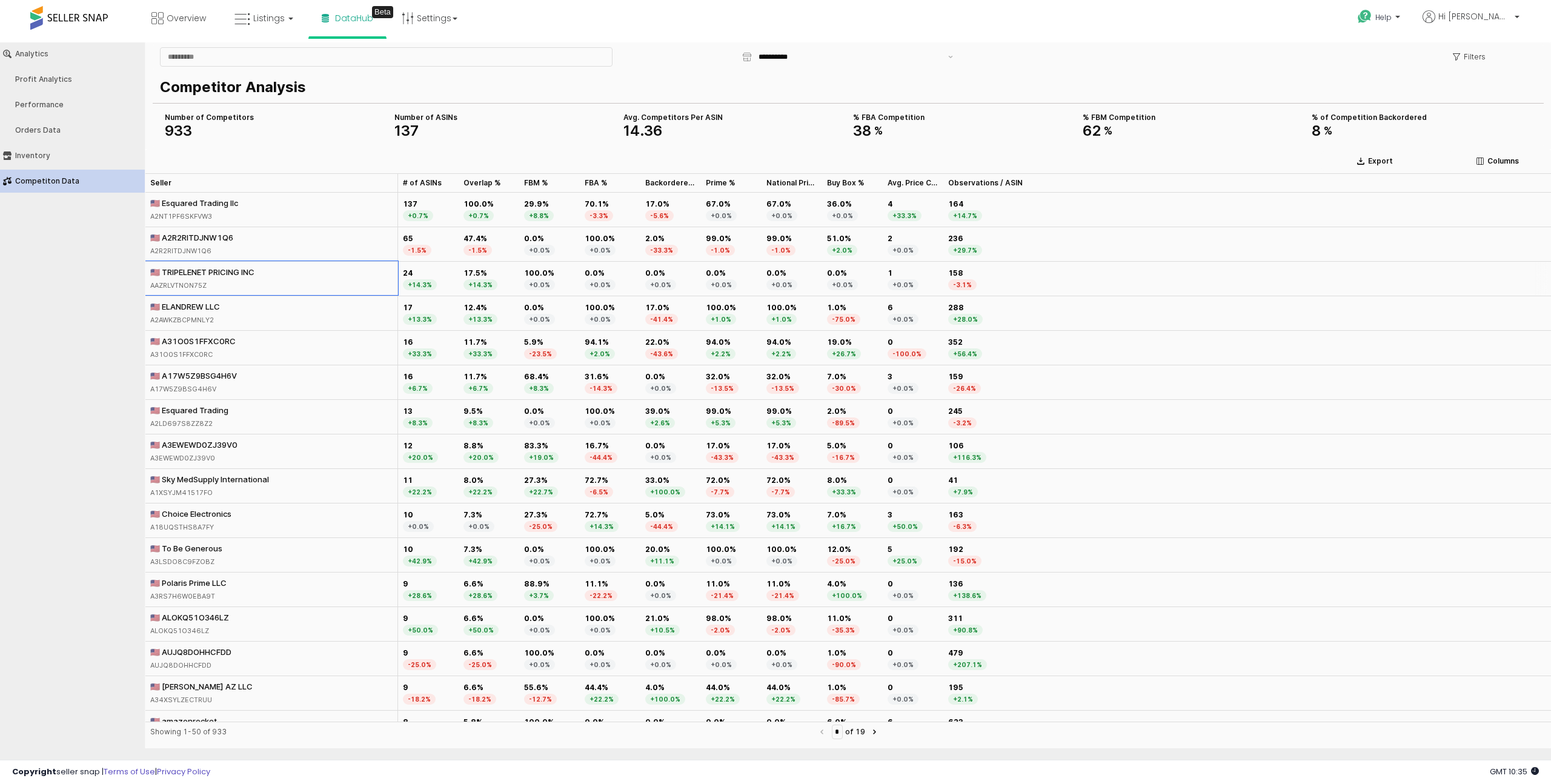
click at [217, 271] on div "🇺🇸 TRIPELENET PRICING INC" at bounding box center [202, 272] width 104 height 11
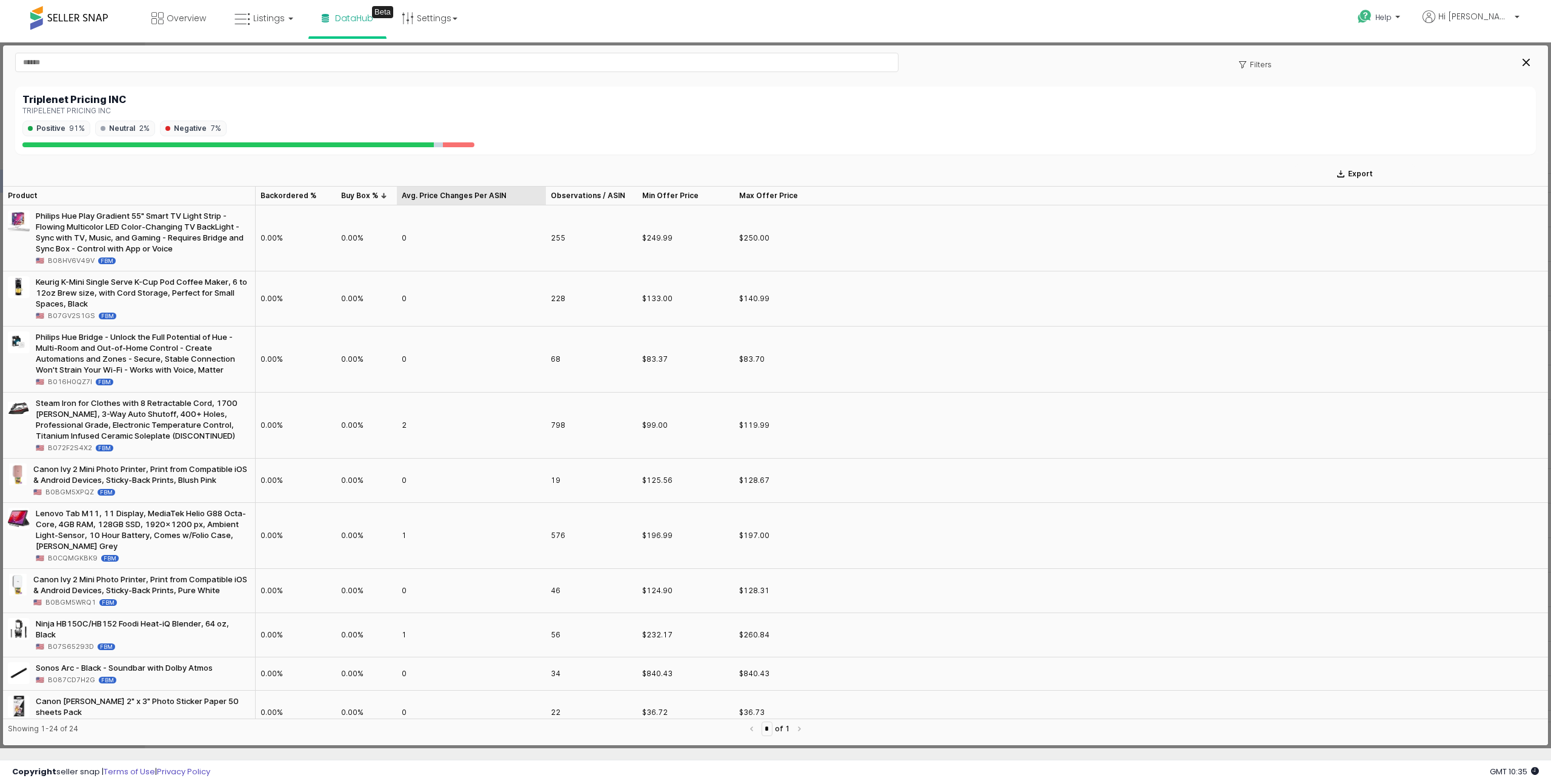
click at [467, 201] on div "Avg. Price Changes Per ASIN Avg. Price Changes Per ASIN" at bounding box center [471, 196] width 149 height 20
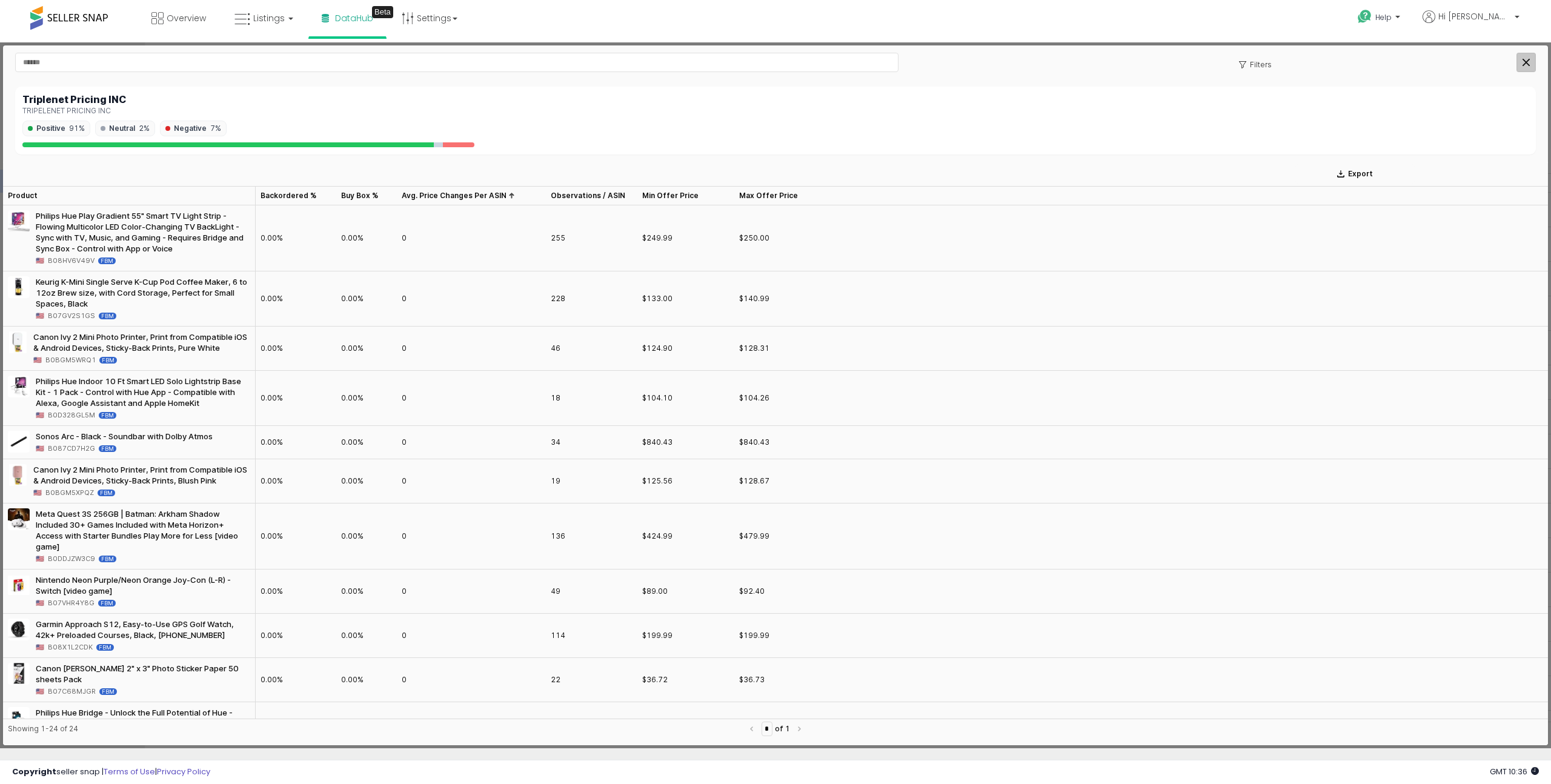
click at [1130, 66] on div "Close" at bounding box center [1526, 62] width 18 height 18
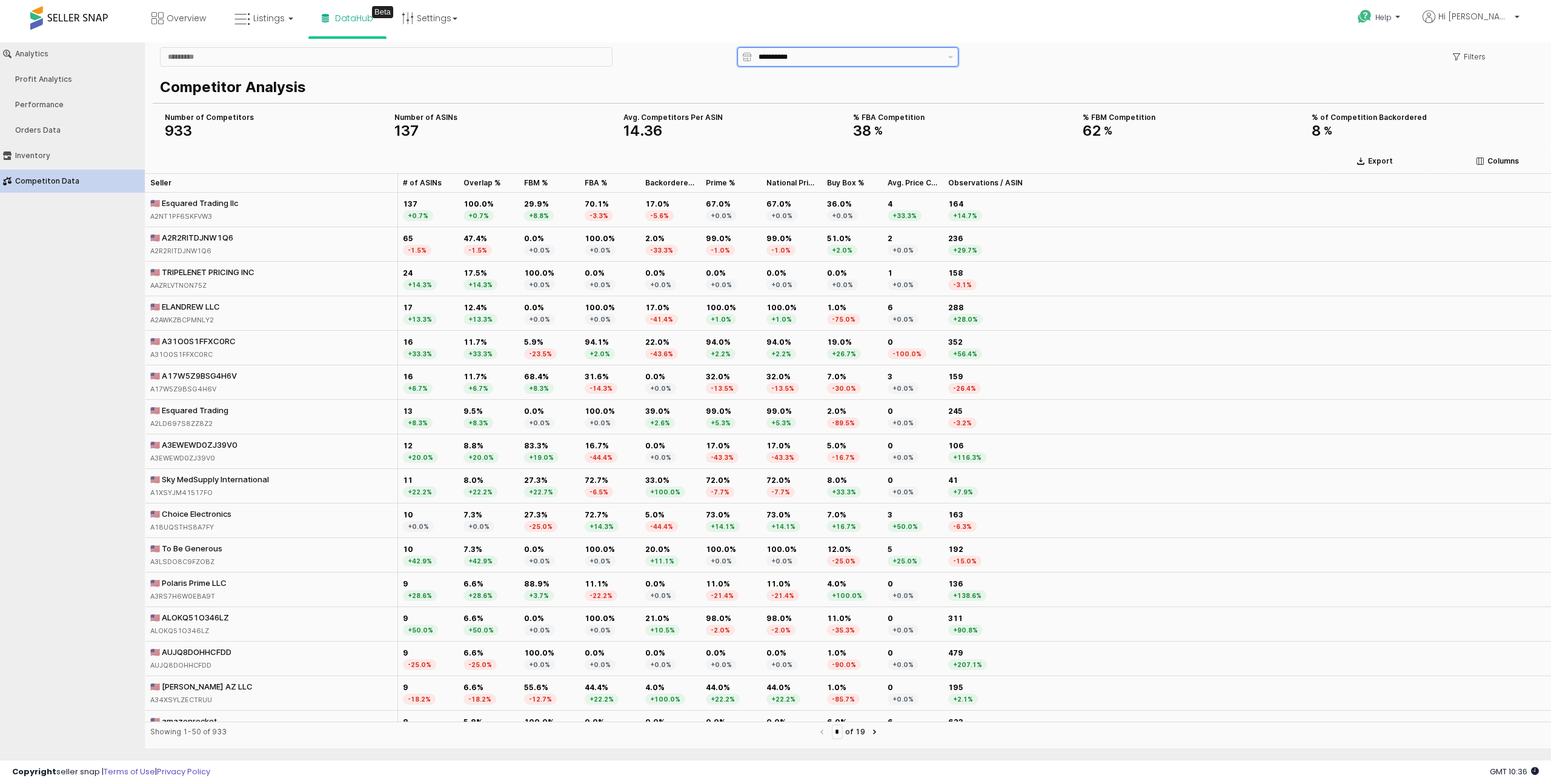
click at [870, 49] on div "**********" at bounding box center [847, 57] width 192 height 18
click at [1032, 63] on div "**********" at bounding box center [848, 57] width 1386 height 24
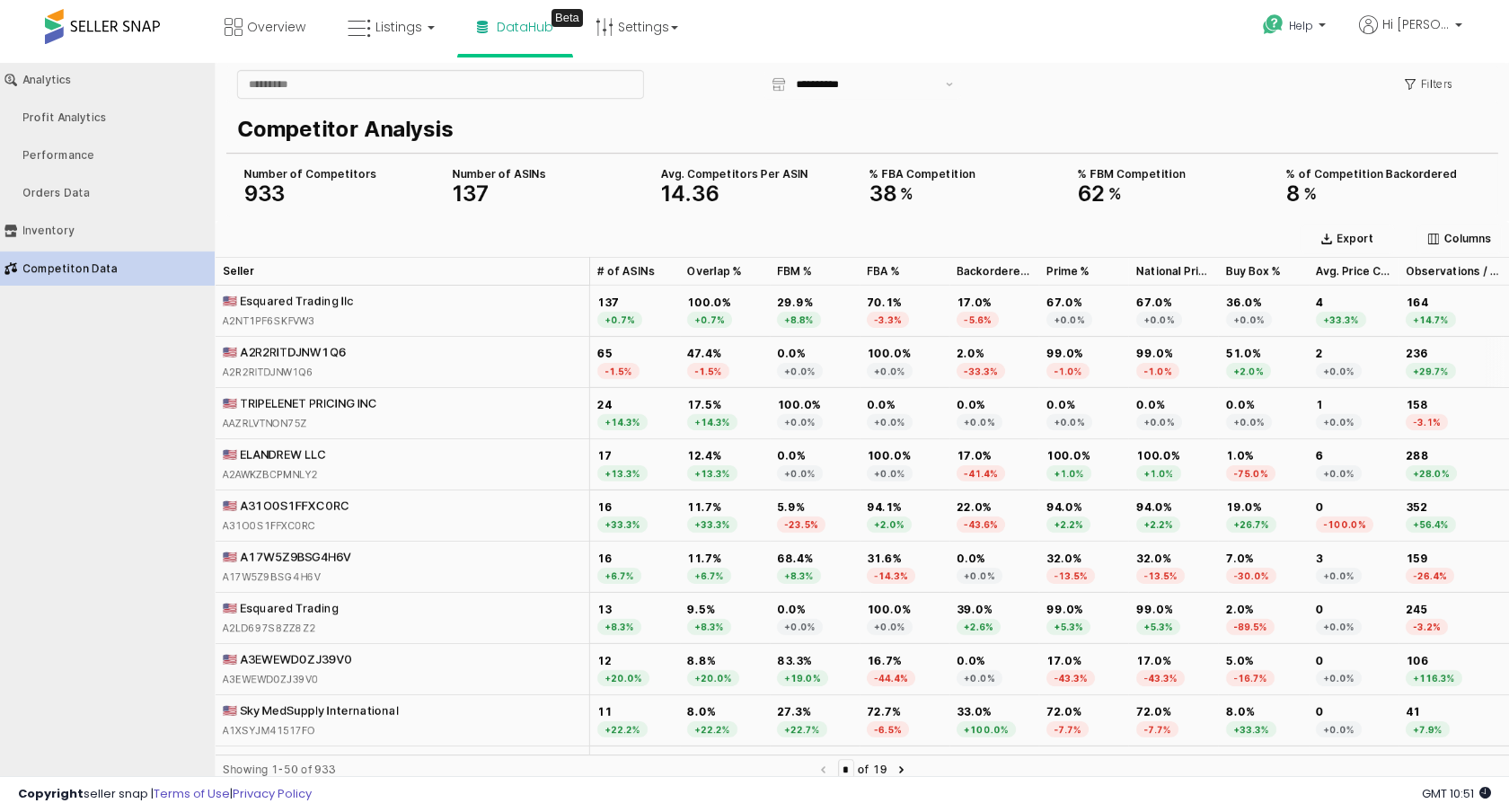
click at [402, 358] on div "🇺🇸 A2R2RITDJNW1Q6 A2R2RITDJNW1Q6" at bounding box center [403, 362] width 375 height 52
click at [308, 312] on div "🇺🇸 Esquared Trading llc A2NT1PF6SKFVW3" at bounding box center [287, 311] width 131 height 36
